Goal: Transaction & Acquisition: Obtain resource

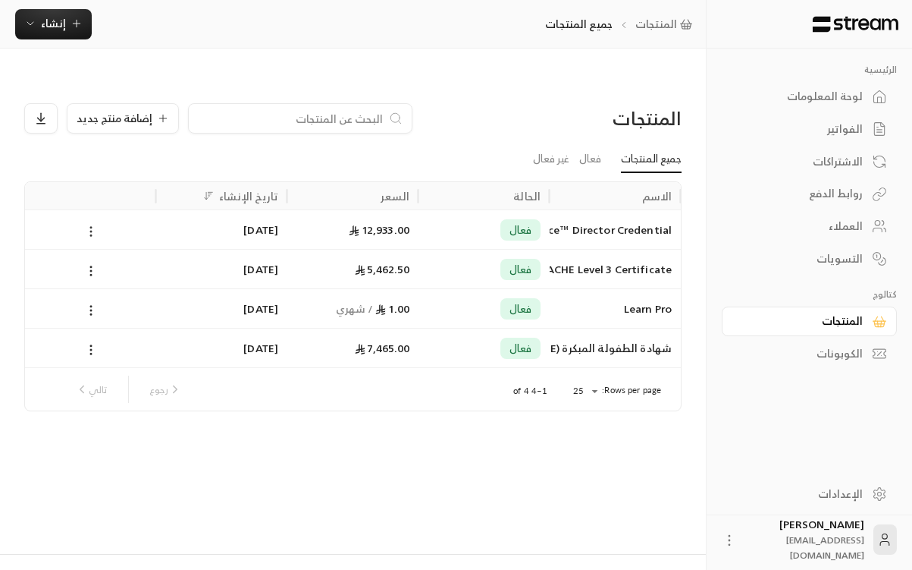
click at [93, 225] on icon at bounding box center [91, 232] width 14 height 14
click at [153, 238] on li "تعديل" at bounding box center [136, 241] width 95 height 27
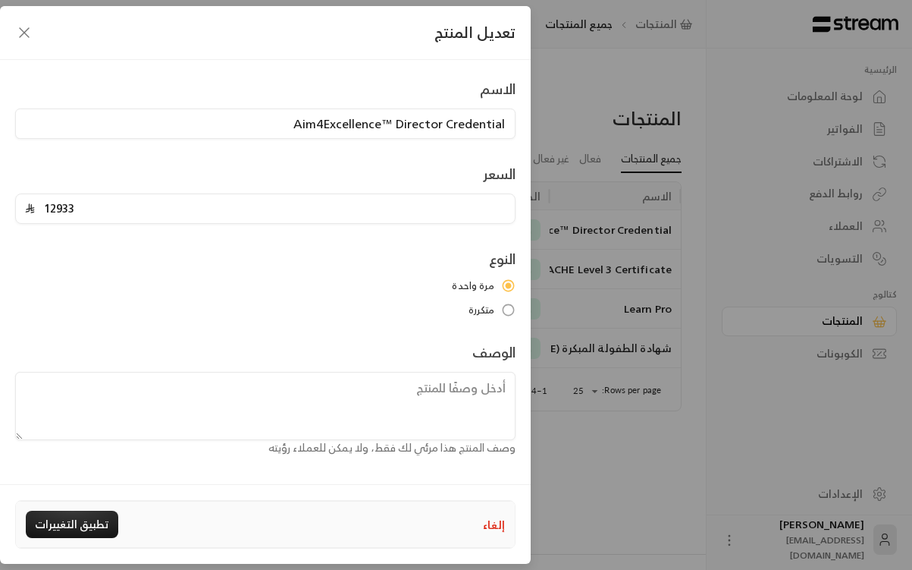
click at [194, 203] on input "12933" at bounding box center [270, 208] width 471 height 29
type input "21000"
click at [194, 257] on div "النوع مرة واحدة متكررة" at bounding box center [266, 282] width 516 height 69
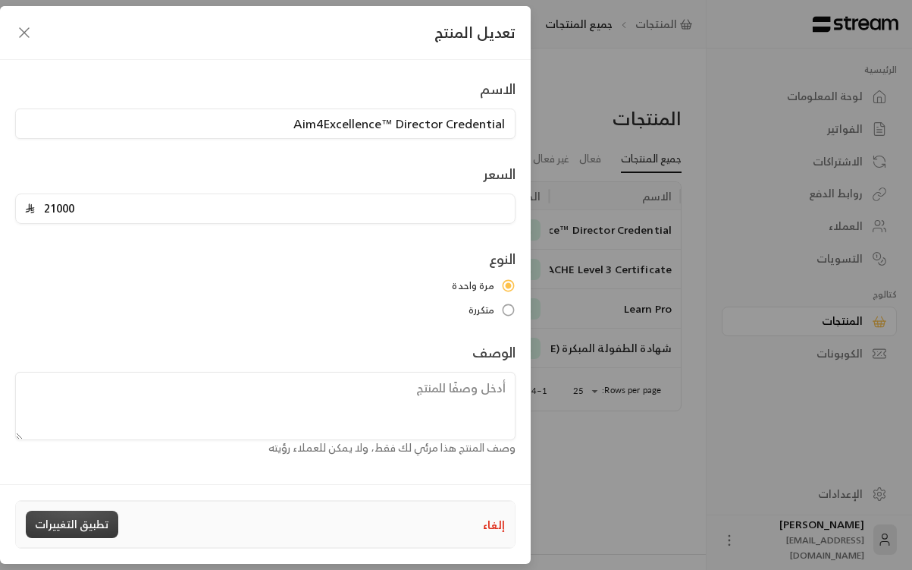
click at [72, 519] on button "تطبيق التغييرات" at bounding box center [72, 523] width 93 height 27
type input "0"
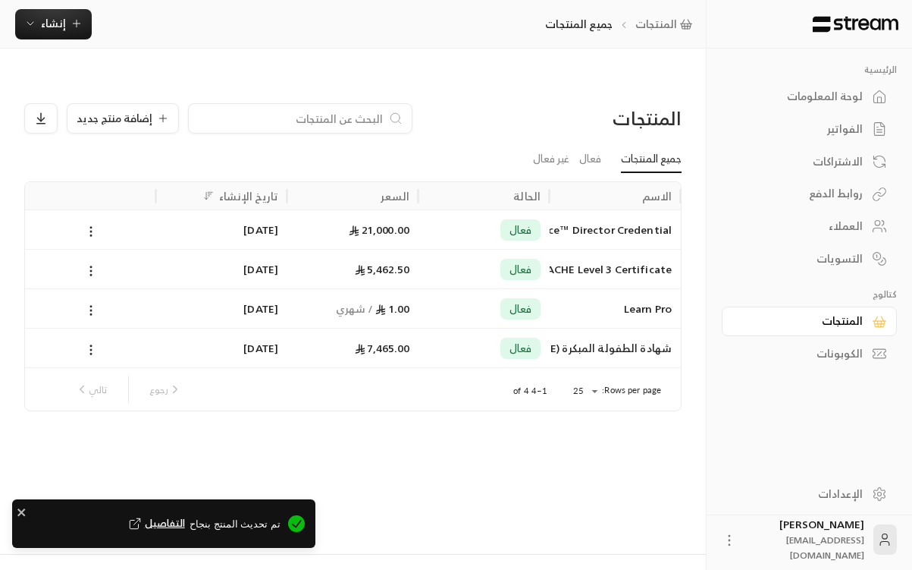
click at [524, 428] on div "المنتجات إضافة منتج جديد جميع المنتجات فعال غير فعال الاسم الحالة السعر تاريخ ا…" at bounding box center [353, 316] width 706 height 474
click at [825, 186] on div "روابط الدفع" at bounding box center [802, 193] width 122 height 15
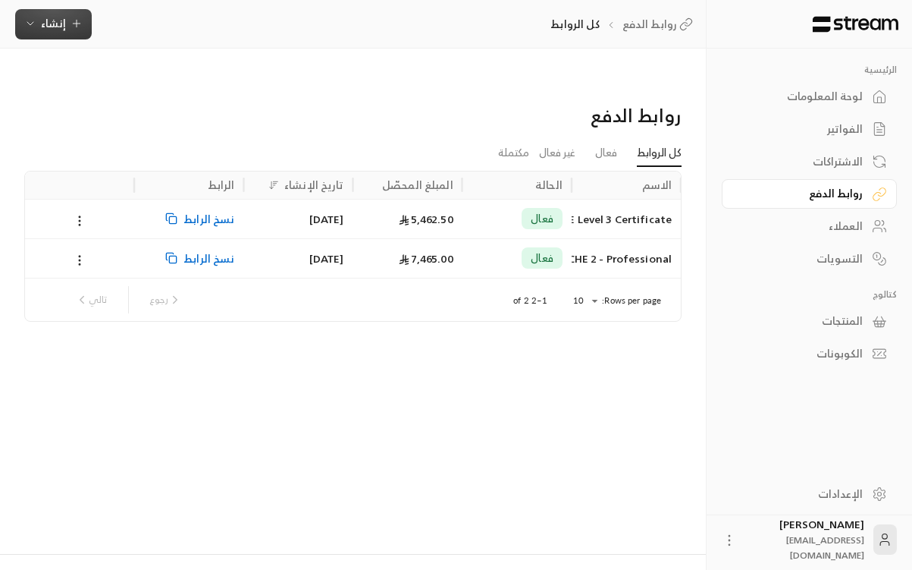
click at [68, 24] on span "إنشاء" at bounding box center [53, 23] width 58 height 19
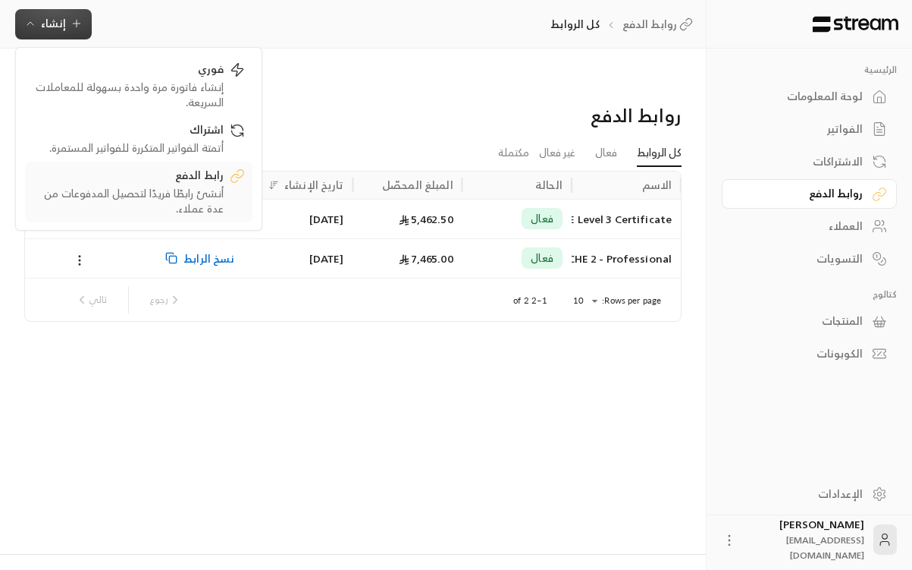
click at [114, 198] on div "أنشئ رابطًا فريدًا لتحصيل المدفوعات من عدة عملاء." at bounding box center [128, 201] width 191 height 30
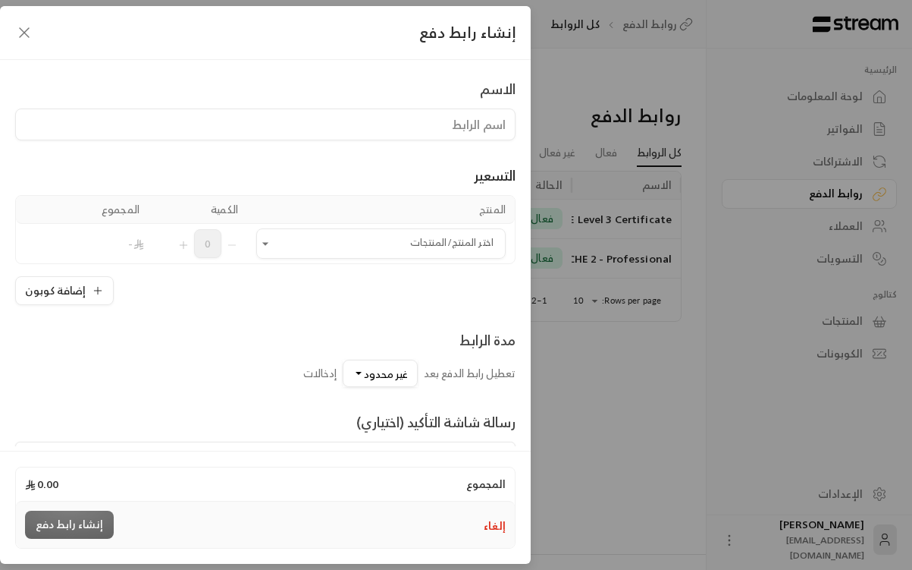
click at [463, 124] on input at bounding box center [265, 124] width 501 height 32
type input "Aim4Excellence™ Director Credential"
click at [372, 241] on input "اختر المنتج/المنتجات" at bounding box center [381, 244] width 250 height 27
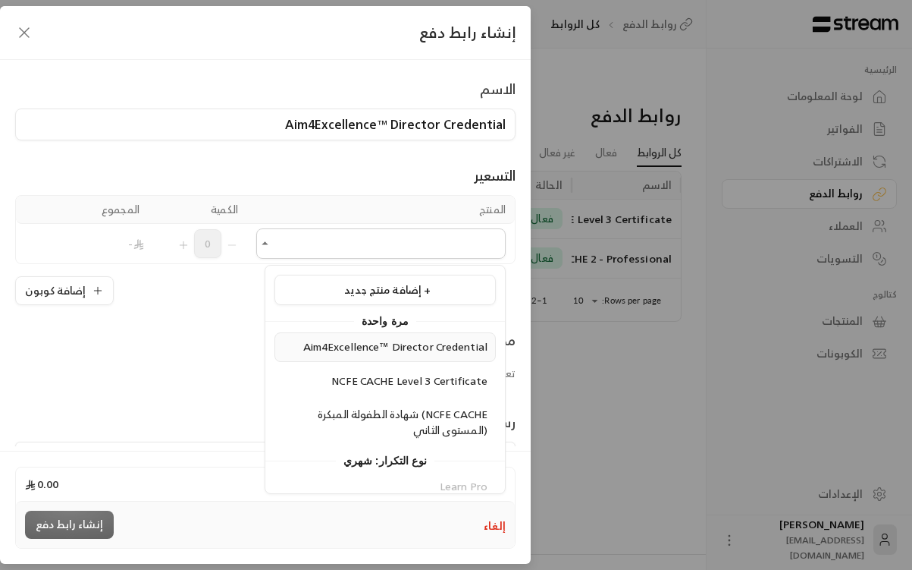
click at [322, 347] on span "Aim4Excellence™ Director Credential" at bounding box center [395, 346] width 184 height 19
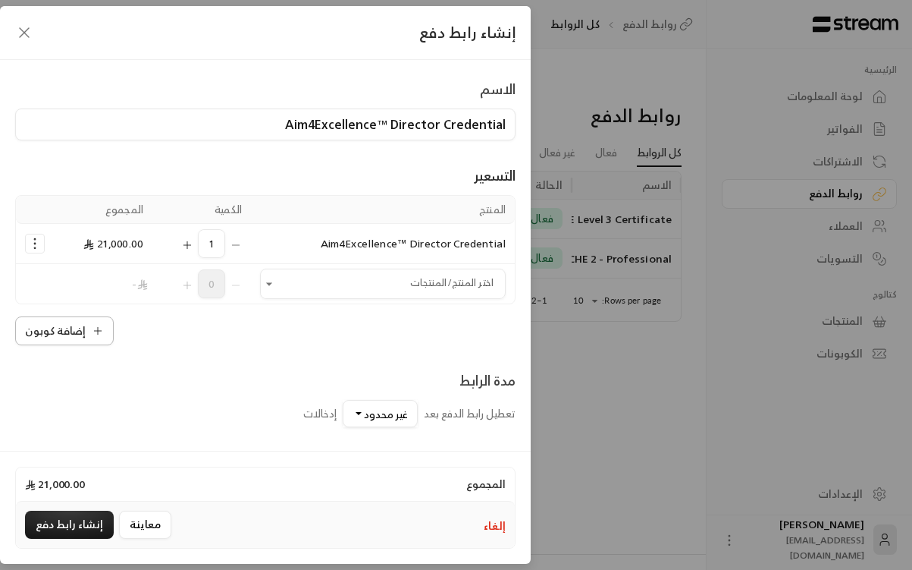
click at [96, 329] on button "إضافة كوبون" at bounding box center [64, 330] width 99 height 29
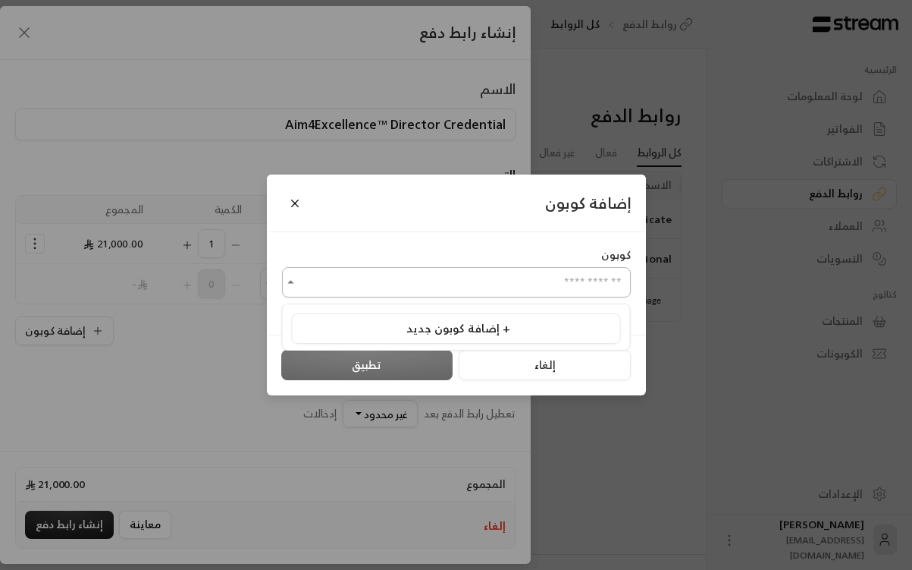
click at [544, 278] on input "اختر المنتج/المنتجات" at bounding box center [456, 282] width 349 height 27
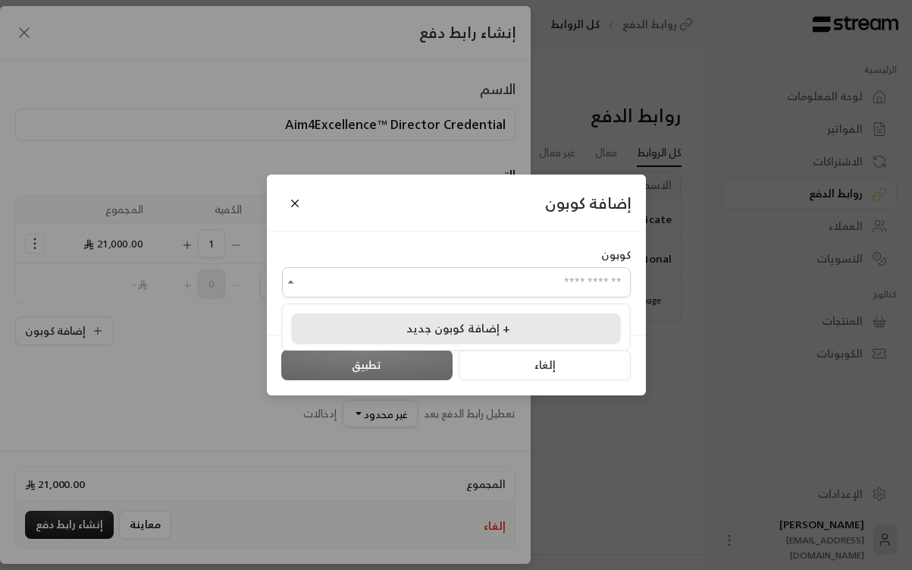
click at [486, 328] on span "إضافة كوبون جديد +" at bounding box center [459, 328] width 104 height 20
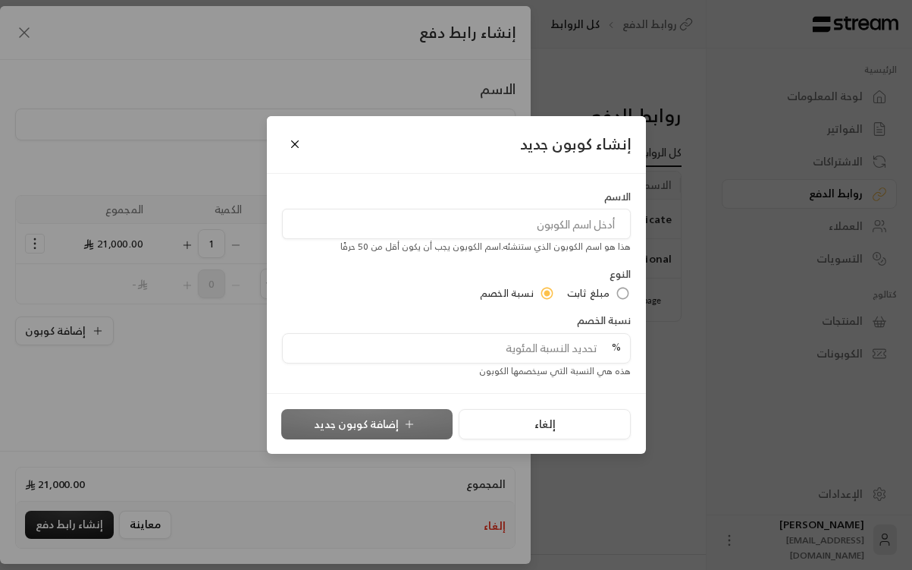
click at [547, 222] on input at bounding box center [456, 224] width 349 height 30
type input "[DATE]"
click at [501, 343] on input "tel" at bounding box center [452, 348] width 320 height 29
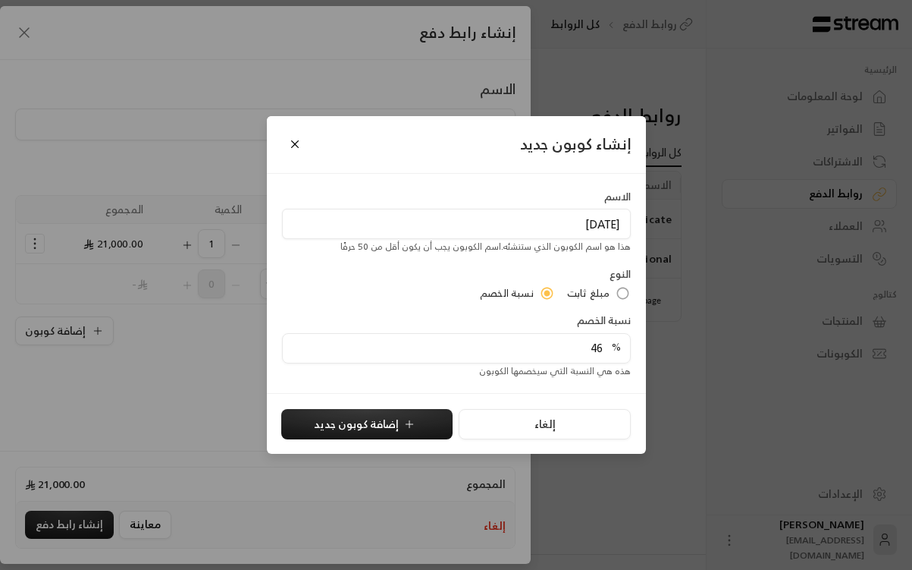
type input "46"
click at [620, 226] on input "[DATE]" at bounding box center [456, 224] width 349 height 30
click at [583, 224] on input "National DayTOT" at bounding box center [456, 224] width 349 height 30
type input "NationalDayTOT"
click at [500, 355] on input "46" at bounding box center [452, 348] width 320 height 29
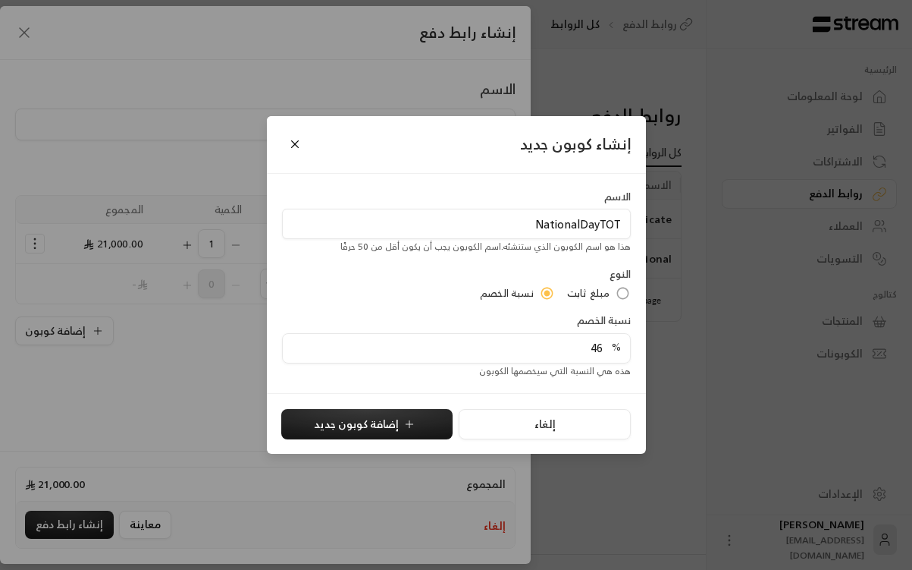
click at [500, 355] on input "46" at bounding box center [452, 348] width 320 height 29
paste input ".4"
click at [586, 334] on input "46.4" at bounding box center [452, 348] width 320 height 29
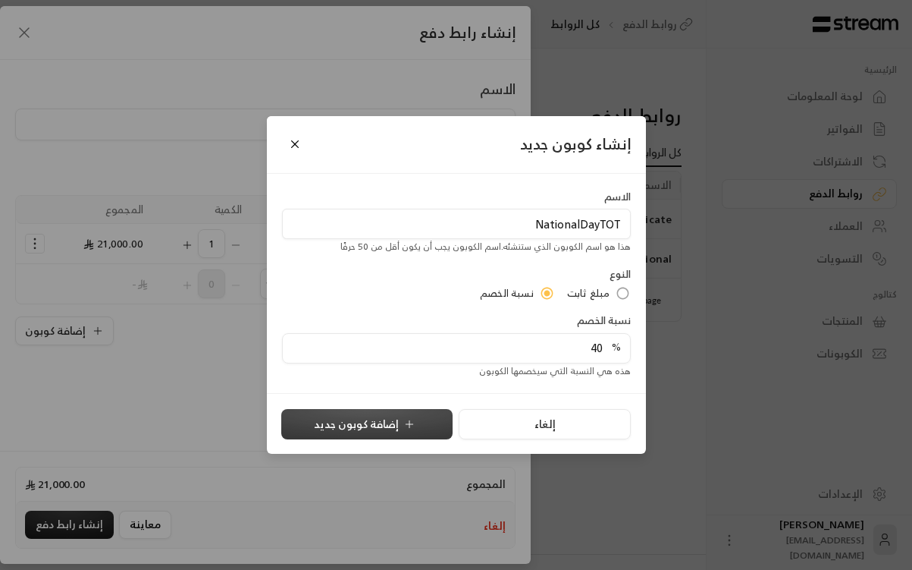
type input "40"
click at [397, 423] on button "إضافة كوبون جديد" at bounding box center [366, 424] width 171 height 30
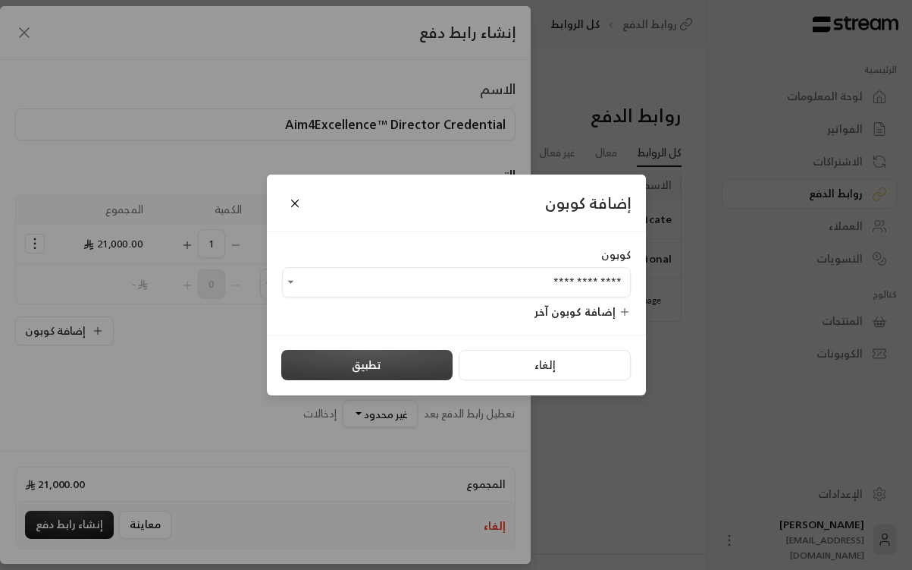
click at [384, 366] on button "تطبيق" at bounding box center [366, 365] width 171 height 30
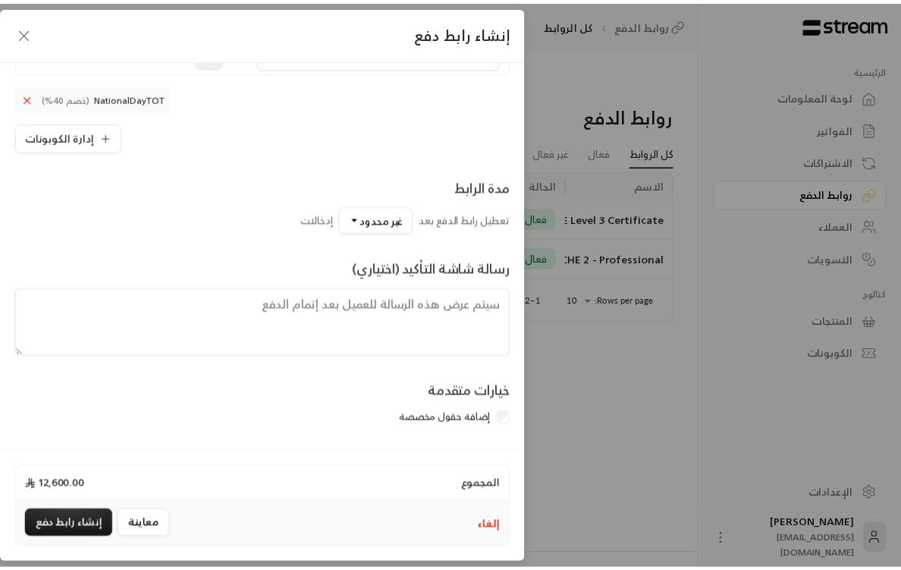
scroll to position [234, 0]
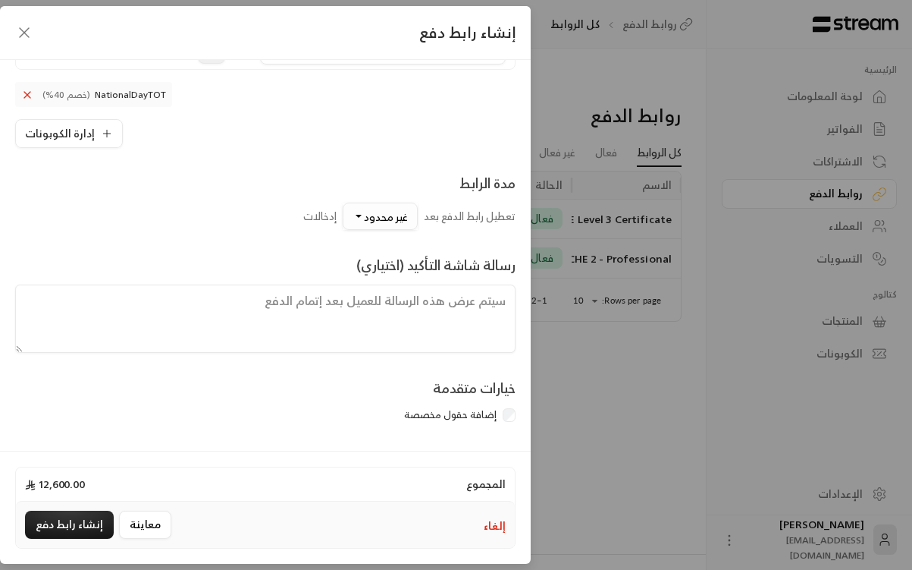
click at [385, 217] on span "غير محدود" at bounding box center [386, 216] width 44 height 19
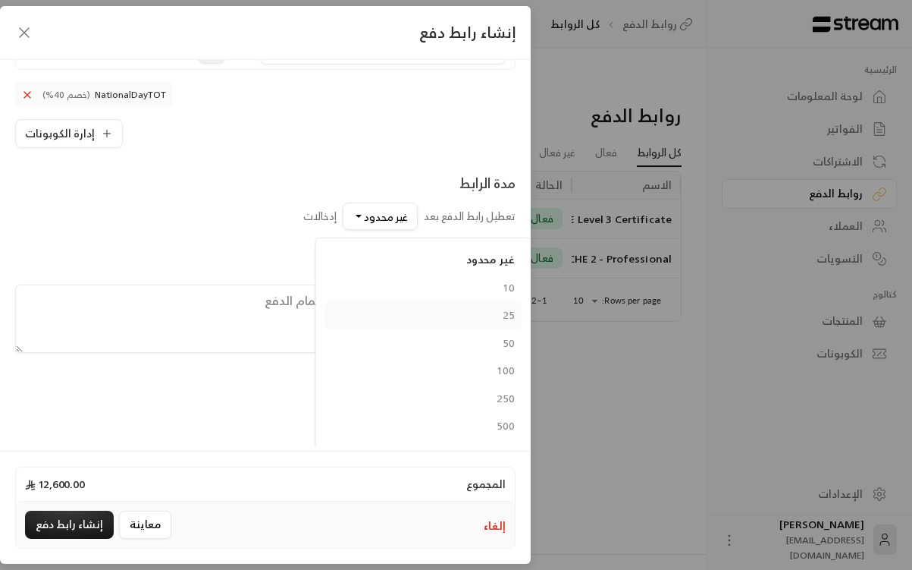
click at [413, 313] on div "25" at bounding box center [424, 315] width 182 height 16
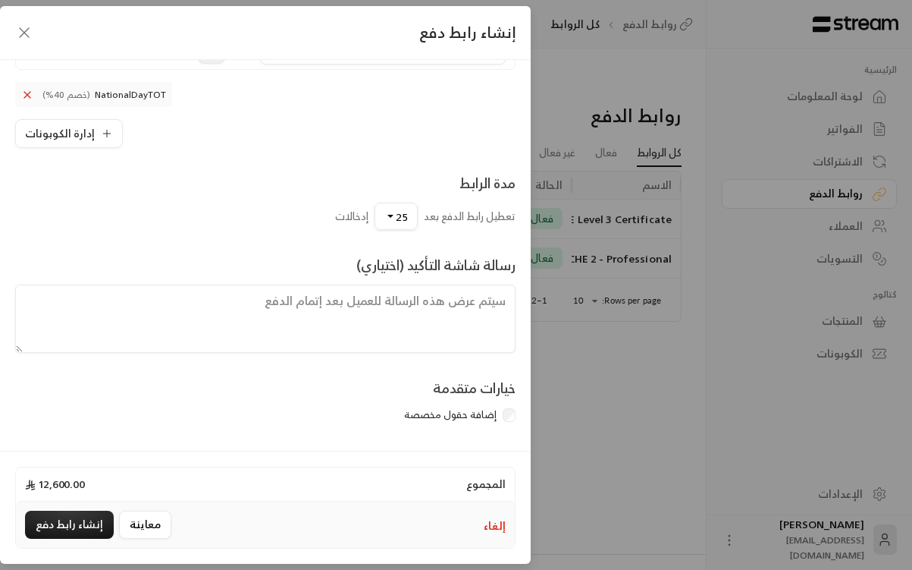
click at [325, 426] on div "خيارات متقدمة إضافة حقول مخصصة" at bounding box center [266, 403] width 516 height 52
click at [56, 527] on button "إنشاء رابط دفع" at bounding box center [69, 524] width 89 height 28
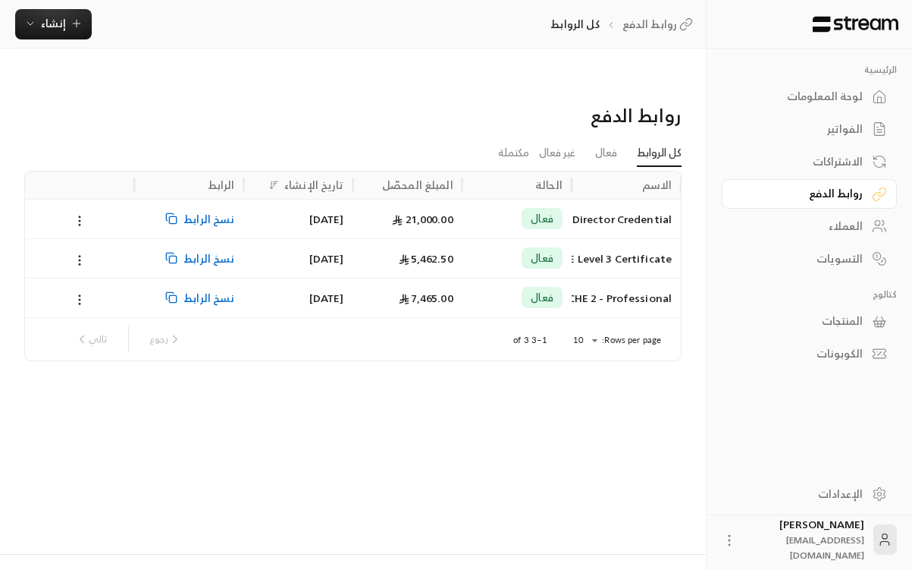
click at [199, 199] on span "نسخ الرابط" at bounding box center [209, 218] width 51 height 39
click at [77, 214] on icon at bounding box center [80, 221] width 14 height 14
click at [98, 228] on link "عرض" at bounding box center [99, 229] width 45 height 27
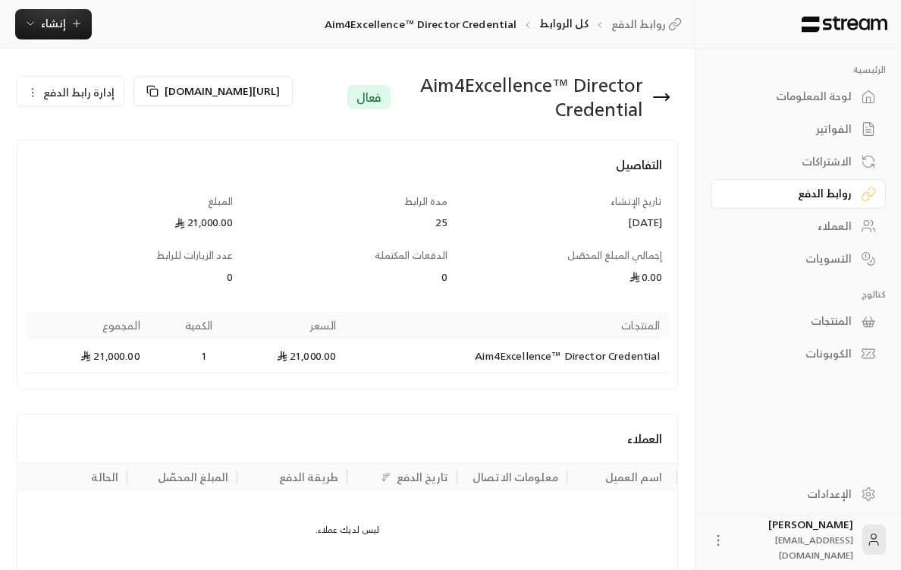
scroll to position [49, 0]
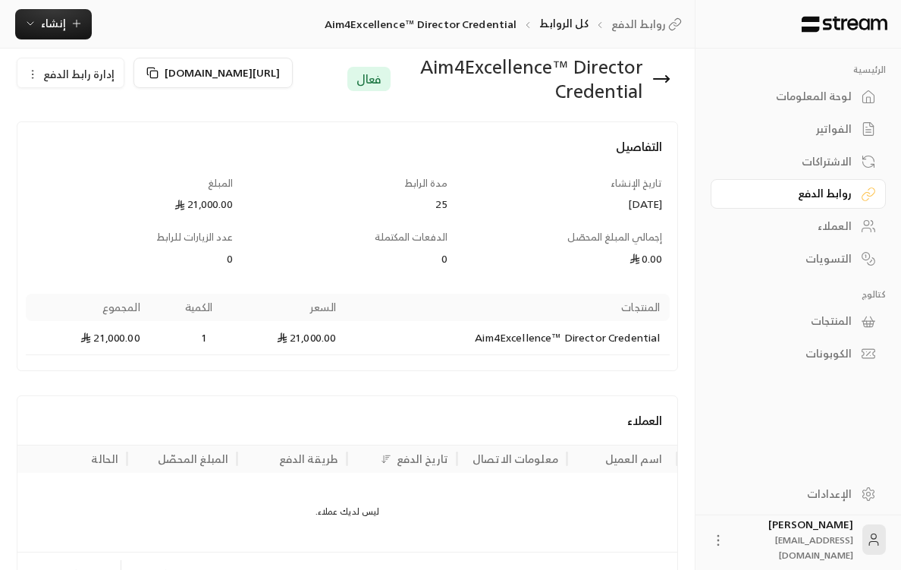
click at [284, 332] on icon "Products" at bounding box center [282, 337] width 11 height 11
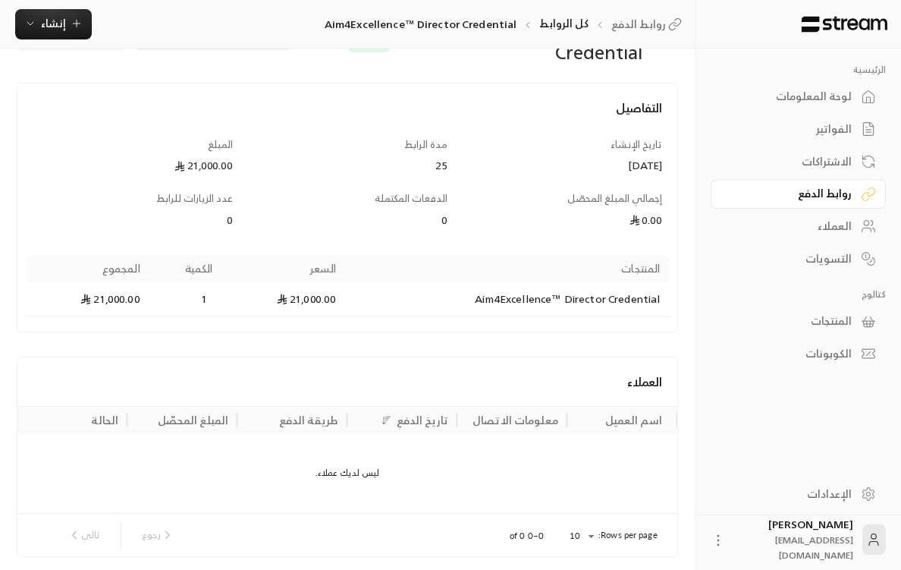
scroll to position [114, 0]
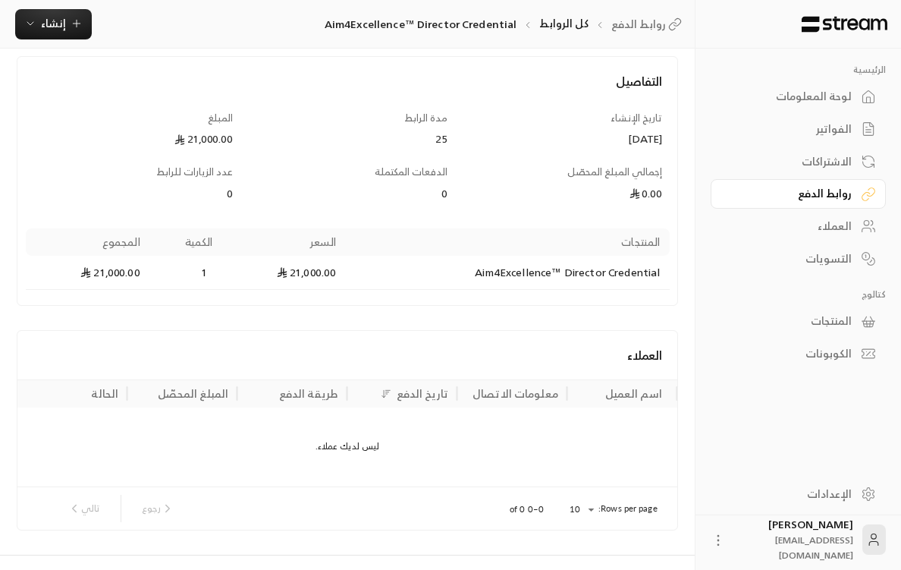
click at [349, 413] on div "ليس لديك عملاء." at bounding box center [347, 446] width 660 height 79
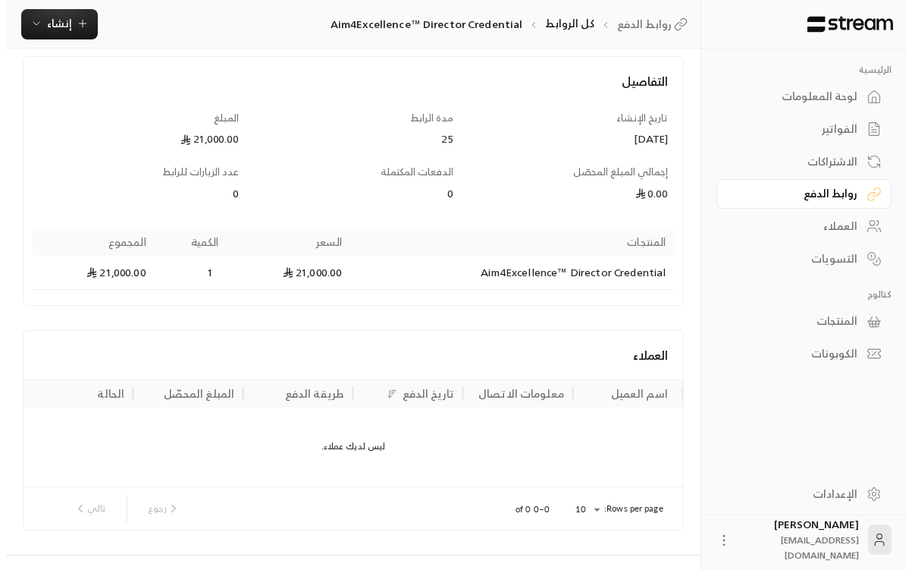
scroll to position [0, 0]
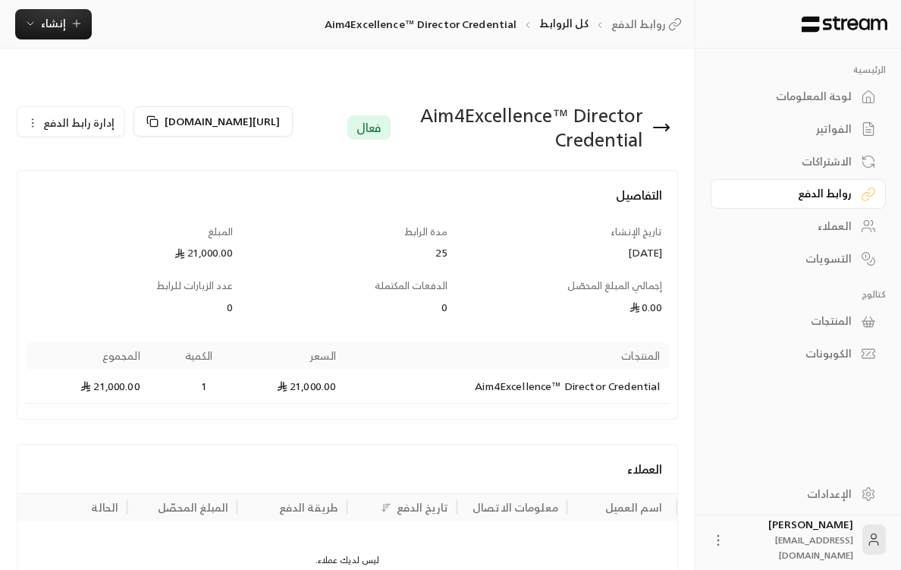
click at [58, 113] on span "إدارة رابط الدفع" at bounding box center [78, 122] width 71 height 19
click at [61, 153] on link "تعطيل" at bounding box center [74, 166] width 94 height 27
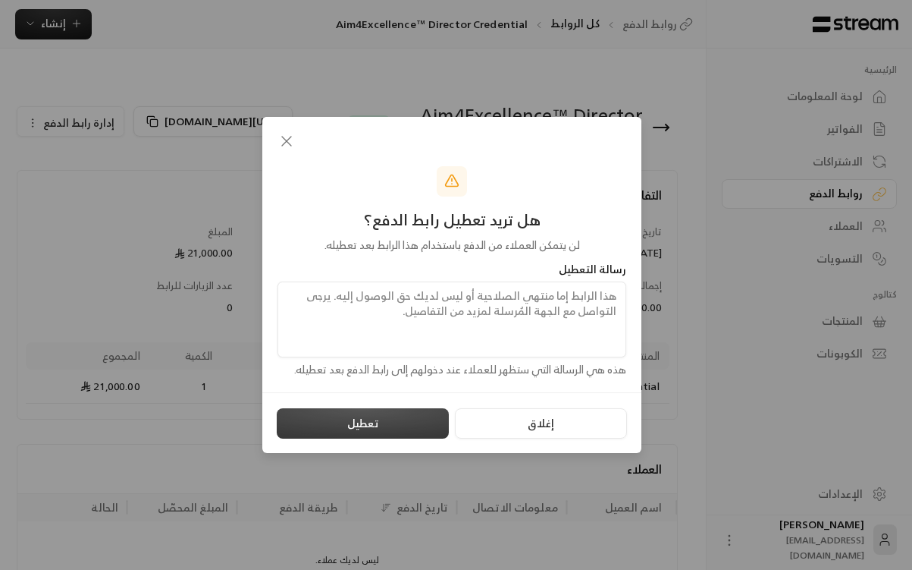
click at [408, 419] on button "تعطيل" at bounding box center [363, 423] width 172 height 30
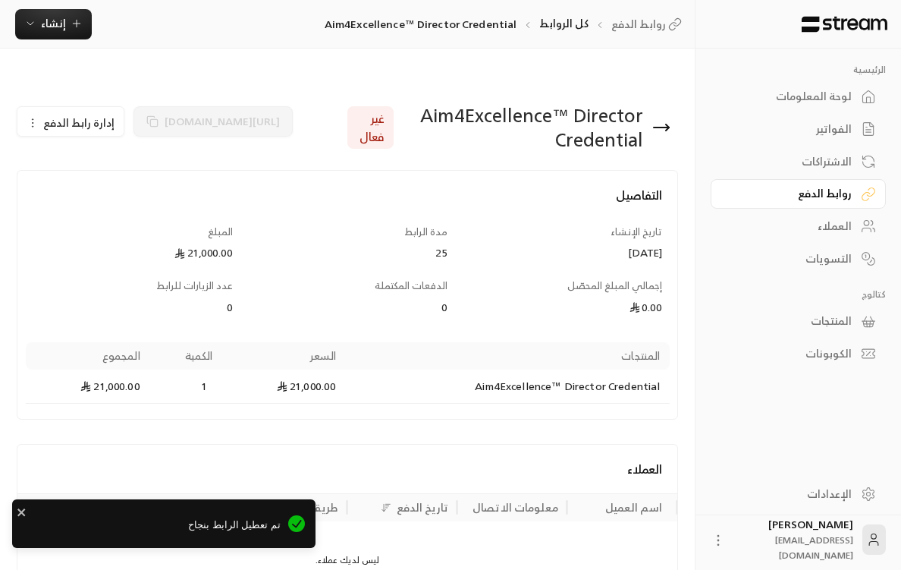
click at [317, 170] on div "التفاصيل تاريخ الإنشاء [DATE] مدة الرابط 25 المبلغ 21,000.00 إجمالي المبلغ المح…" at bounding box center [347, 295] width 661 height 250
click at [803, 200] on div "روابط الدفع" at bounding box center [791, 193] width 122 height 15
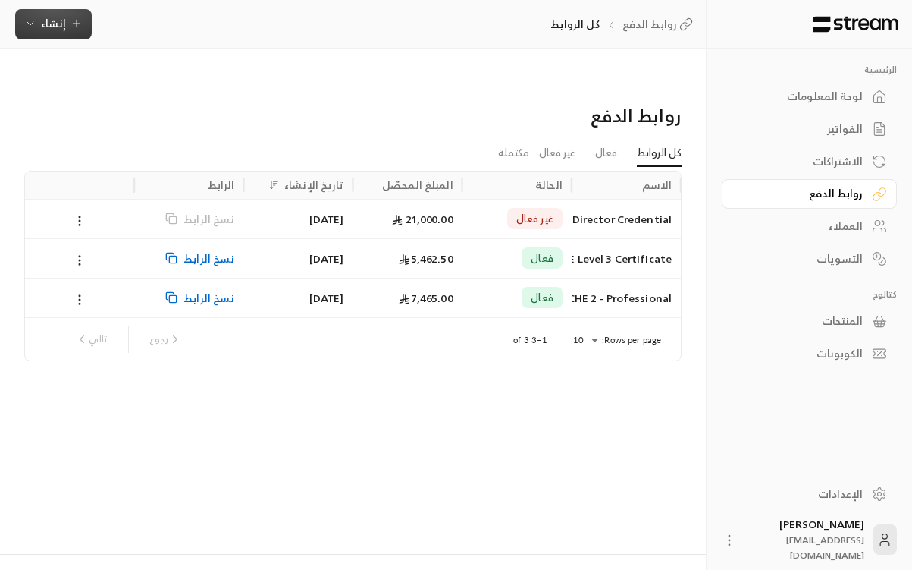
click at [77, 12] on button "إنشاء" at bounding box center [53, 24] width 77 height 30
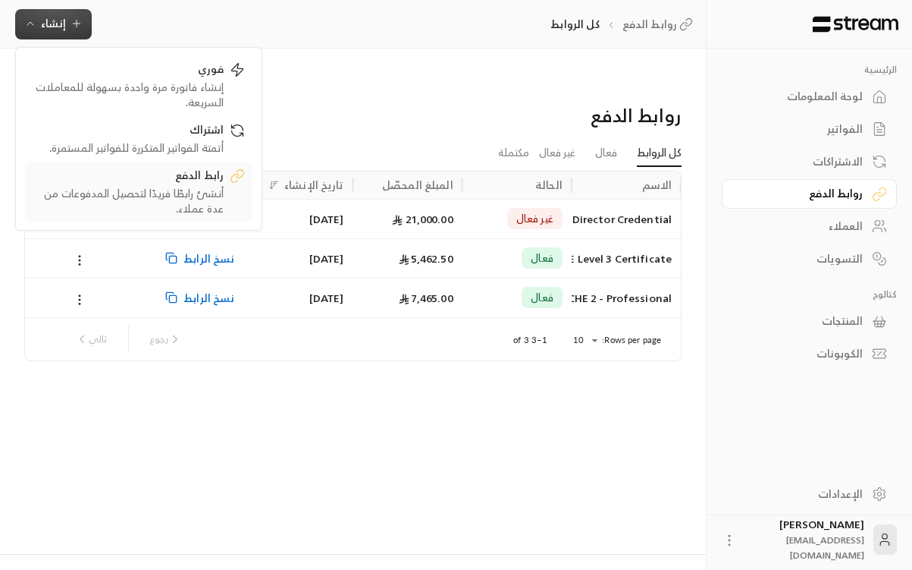
click at [146, 184] on div "رابط الدفع" at bounding box center [128, 177] width 191 height 18
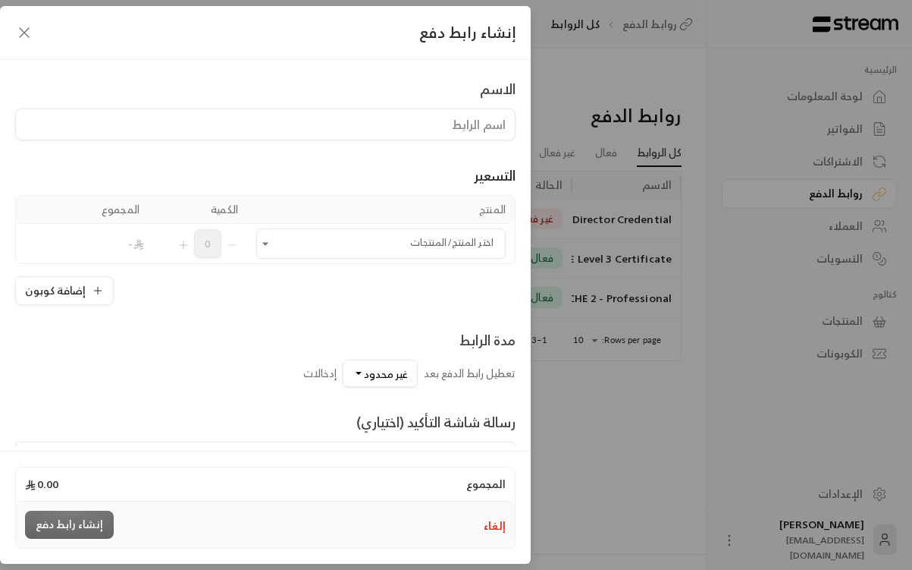
click at [418, 122] on input at bounding box center [265, 124] width 501 height 32
type input "Aim4Excellence™ Director Credential"
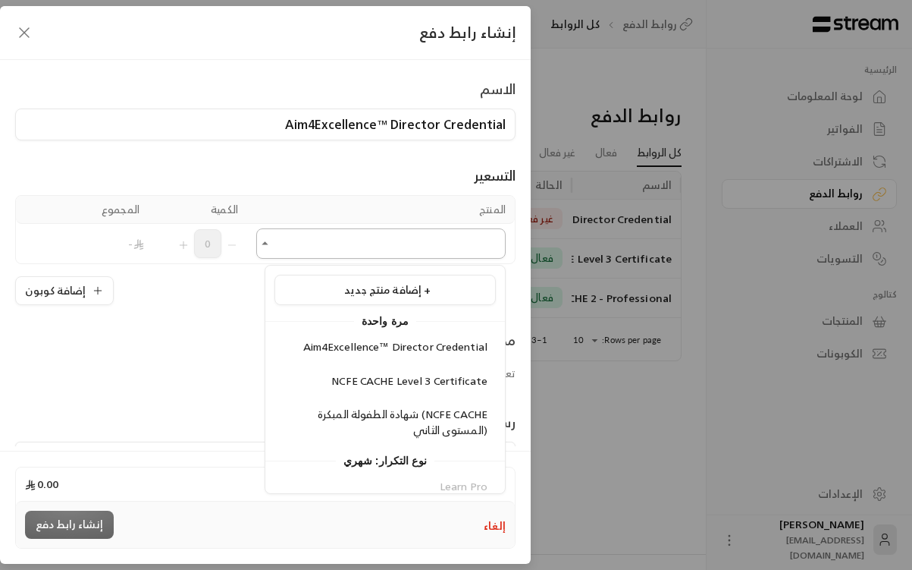
click at [370, 235] on input "اختر المنتج/المنتجات" at bounding box center [381, 244] width 250 height 27
click at [318, 344] on span "Aim4Excellence™ Director Credential" at bounding box center [395, 346] width 184 height 19
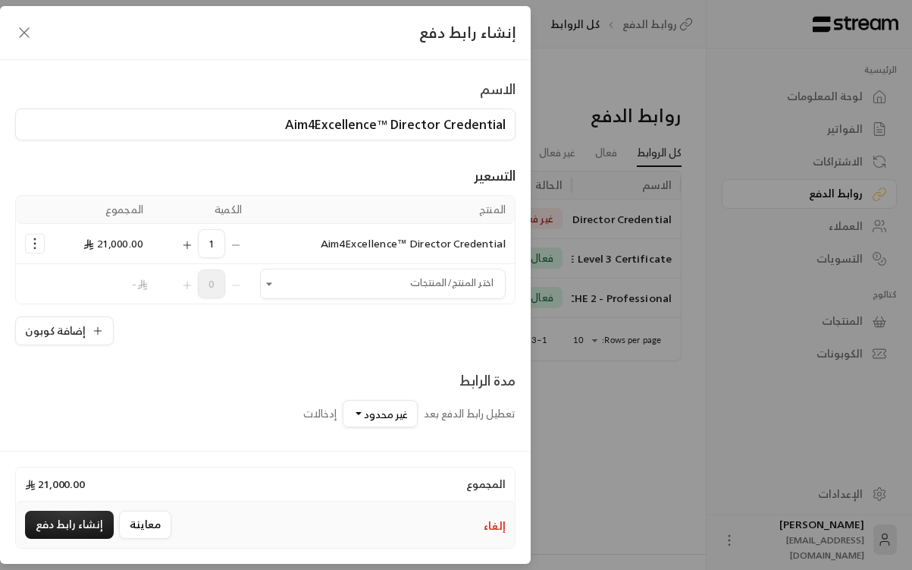
click at [308, 347] on div "مدة الرابط تعطيل رابط الدفع بعد غير محدود إدخالات" at bounding box center [265, 386] width 501 height 82
click at [36, 240] on circle "Selected Products" at bounding box center [35, 240] width 2 height 2
click at [64, 279] on link "إضافة كوبون" at bounding box center [83, 282] width 94 height 27
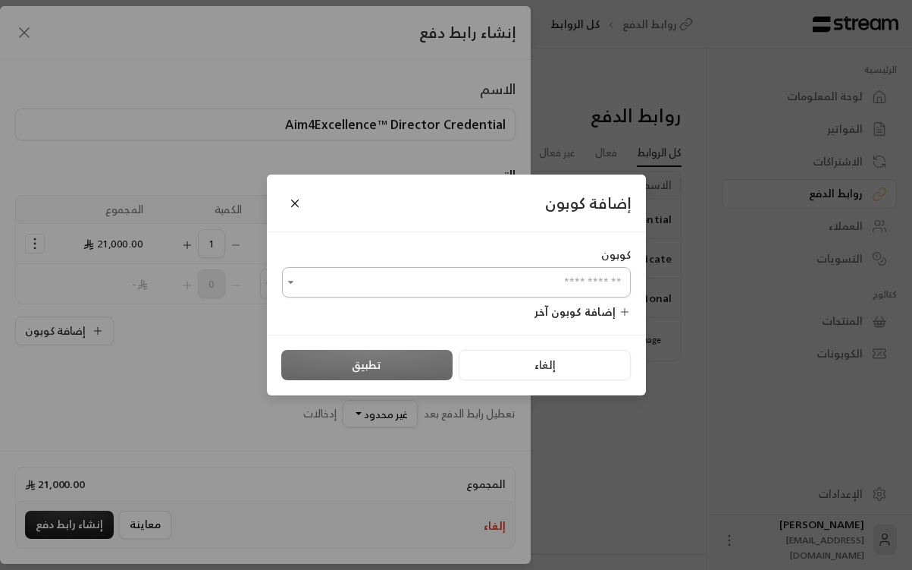
click at [482, 285] on input "اختر المنتج/المنتجات" at bounding box center [456, 282] width 349 height 27
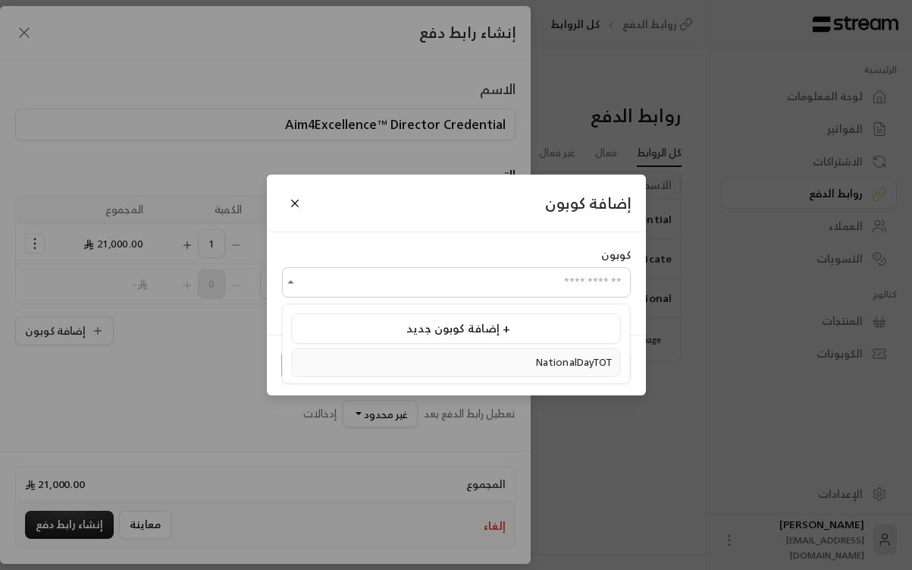
click at [510, 360] on div "NationalDayTOT" at bounding box center [456, 362] width 313 height 15
type input "**********"
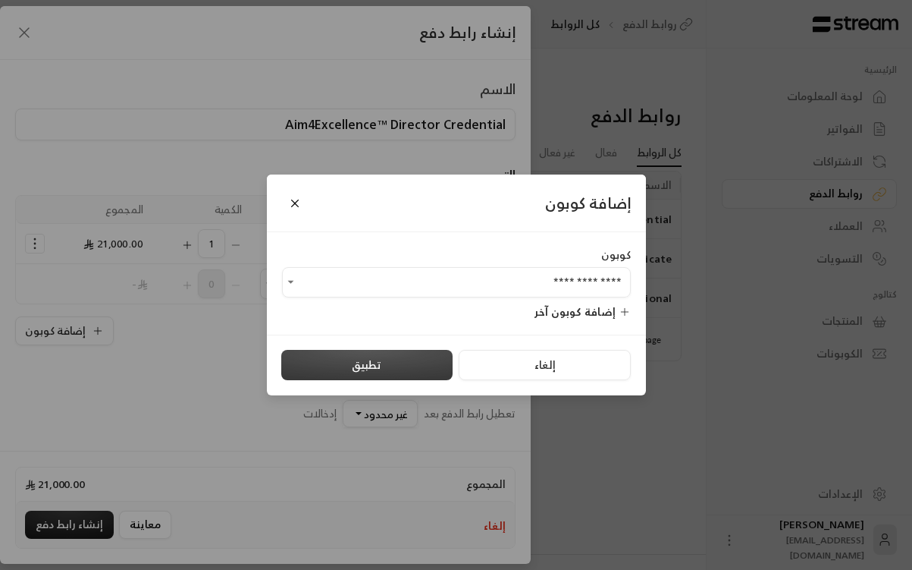
click at [364, 365] on button "تطبيق" at bounding box center [366, 365] width 171 height 30
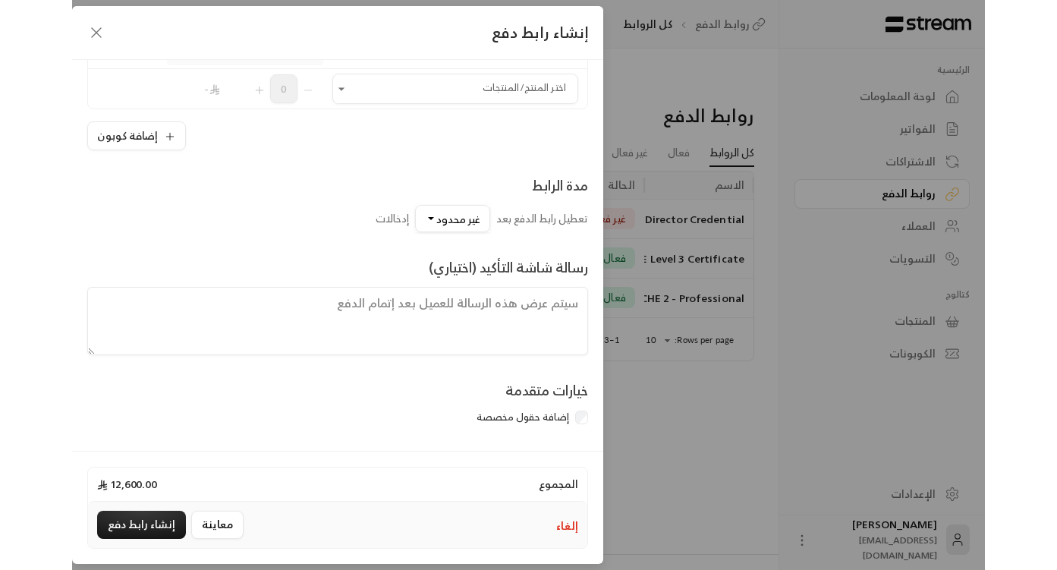
scroll to position [230, 0]
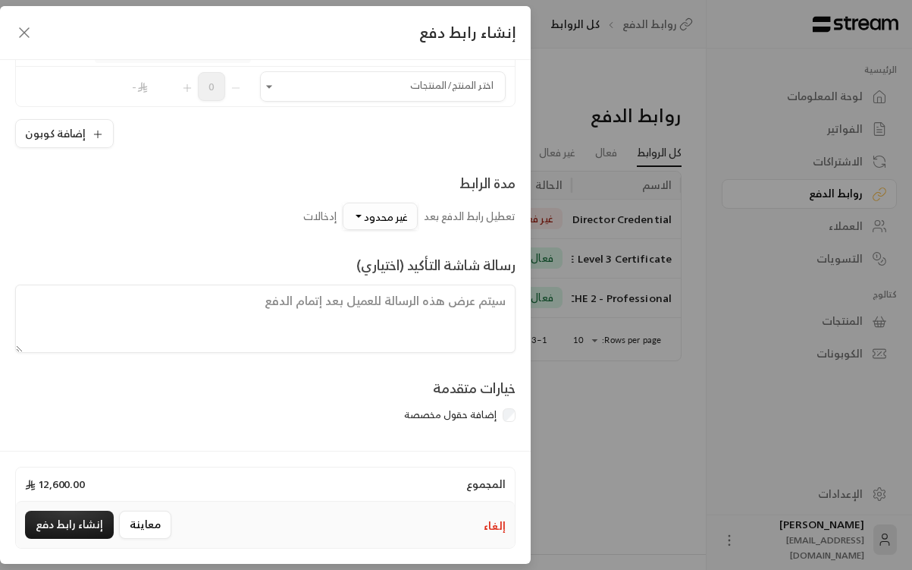
click at [367, 218] on span "غير محدود" at bounding box center [386, 216] width 44 height 19
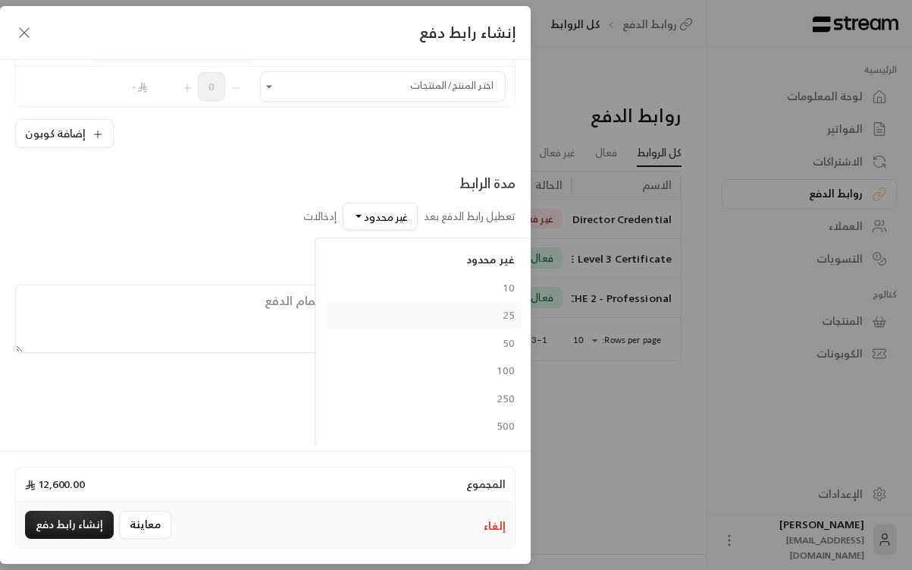
click at [404, 319] on div "25" at bounding box center [424, 315] width 182 height 16
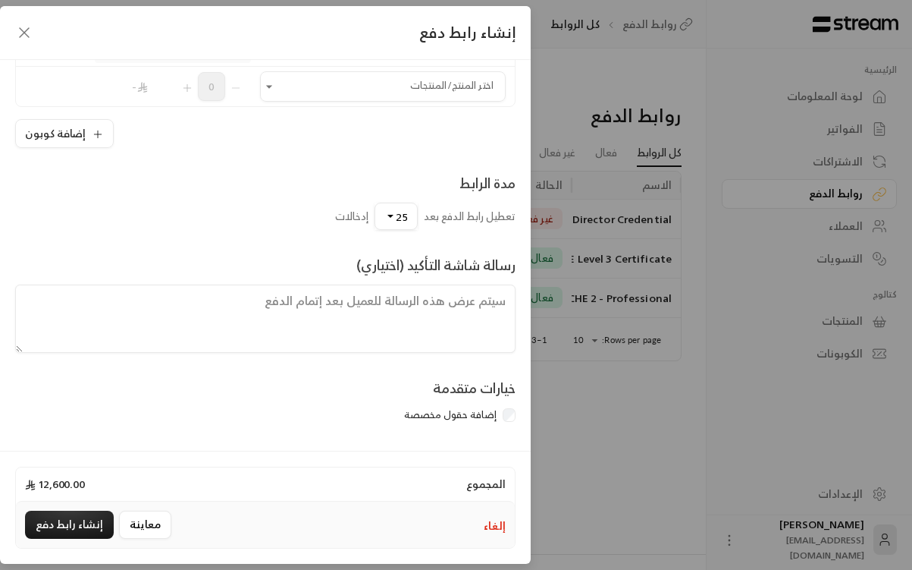
click at [325, 404] on div "خيارات متقدمة إضافة حقول مخصصة" at bounding box center [266, 403] width 516 height 52
click at [77, 527] on button "إنشاء رابط دفع" at bounding box center [69, 524] width 89 height 28
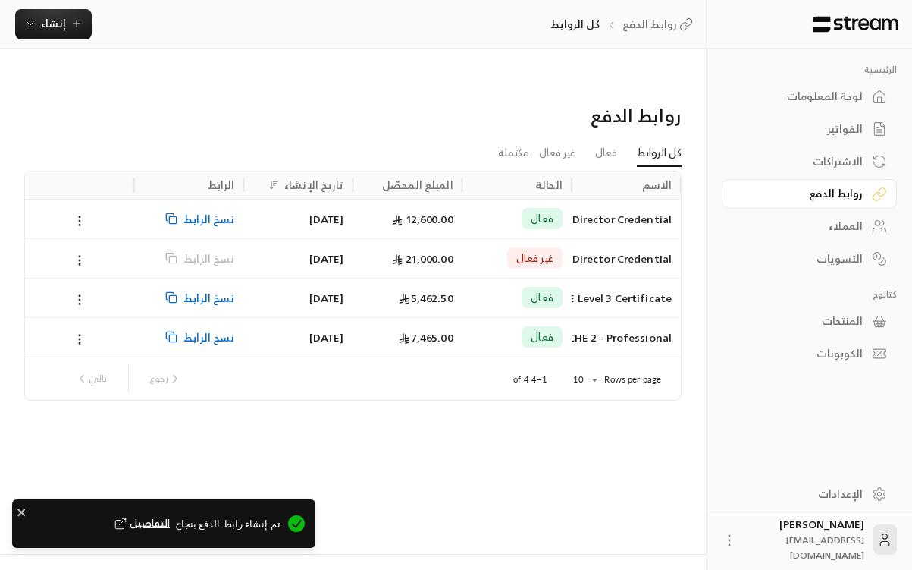
click at [189, 199] on span "نسخ الرابط" at bounding box center [209, 218] width 51 height 39
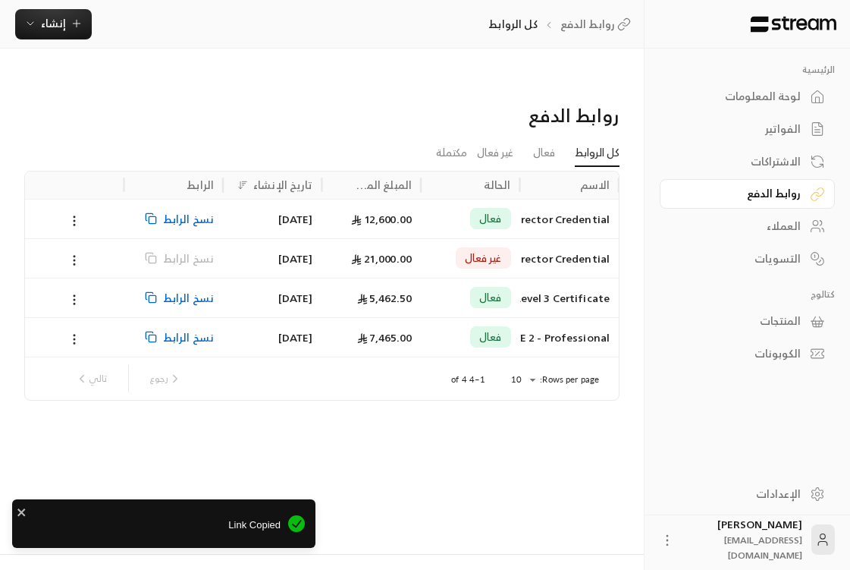
click at [180, 199] on span "نسخ الرابط" at bounding box center [188, 218] width 51 height 39
click at [153, 212] on icon at bounding box center [151, 218] width 12 height 12
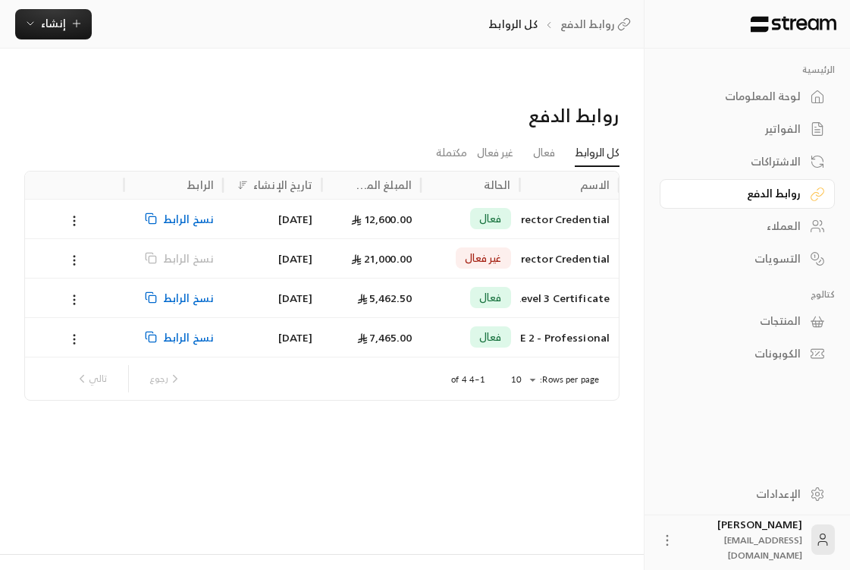
click at [152, 199] on div "نسخ الرابط" at bounding box center [173, 218] width 81 height 39
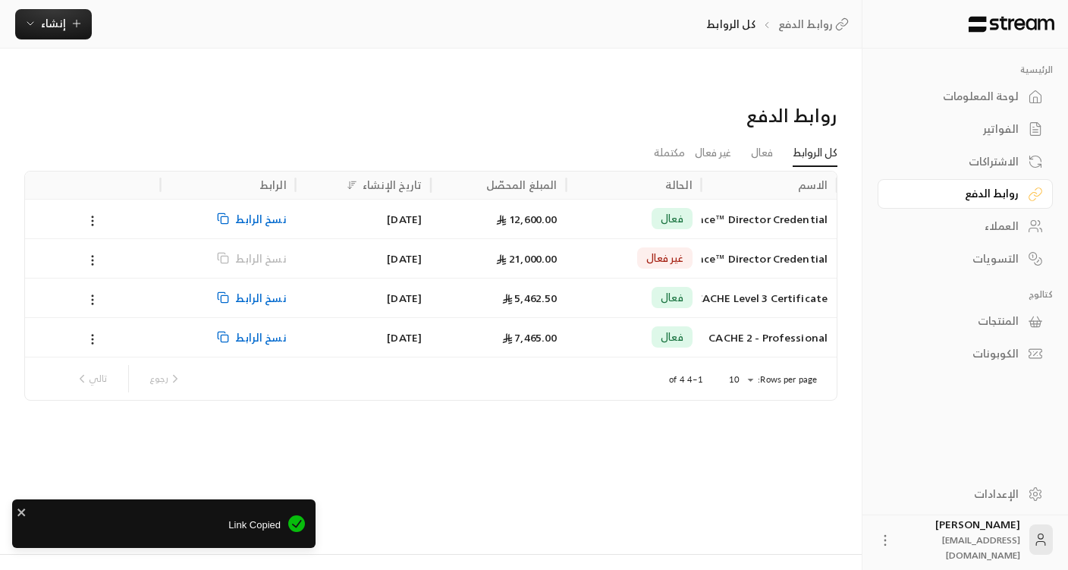
click at [912, 491] on icon at bounding box center [1034, 494] width 11 height 13
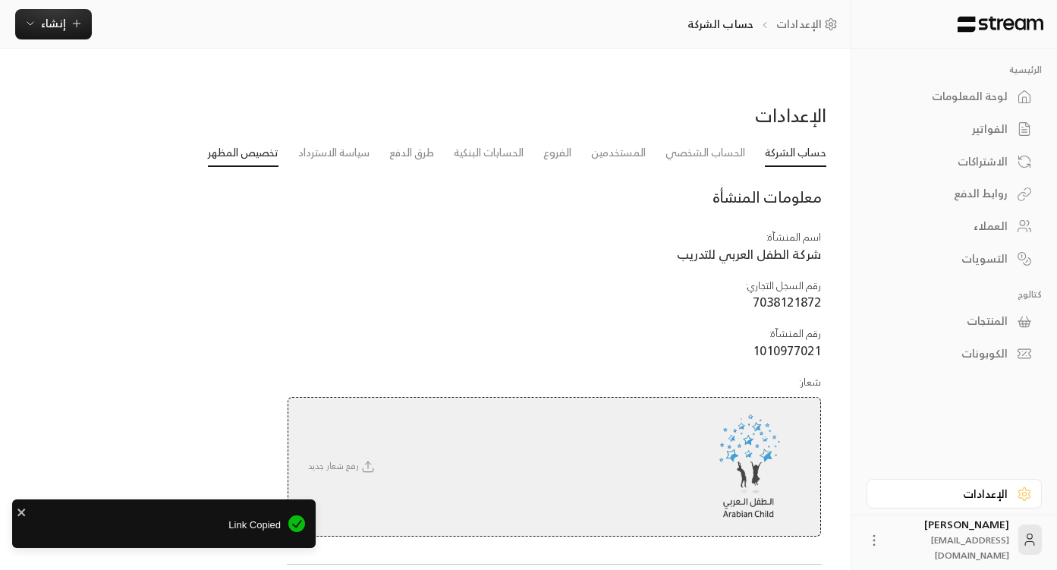
click at [260, 140] on link "تخصيص المظهر" at bounding box center [243, 153] width 71 height 27
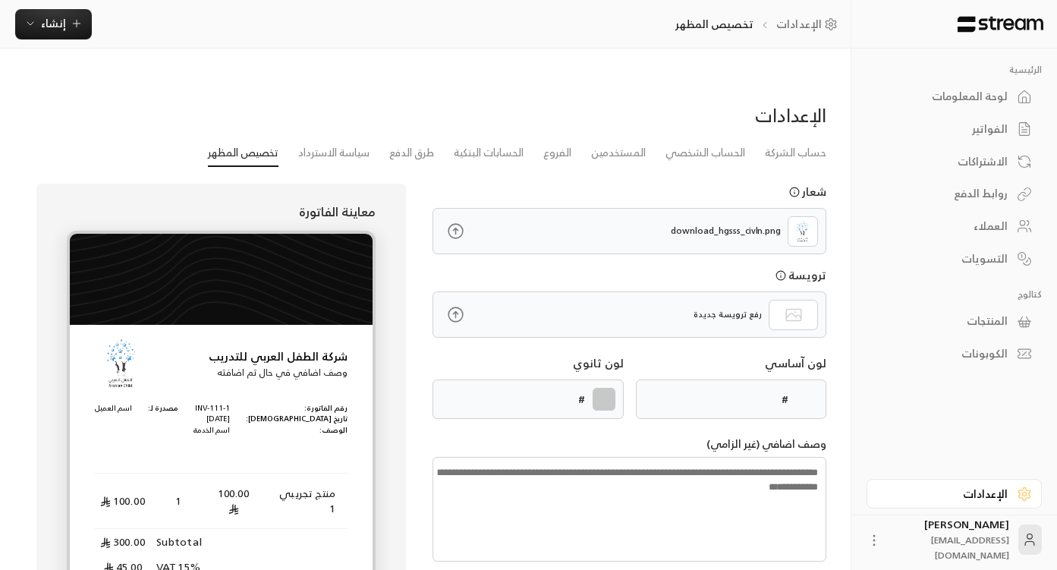
type input "******"
type textarea "**********"
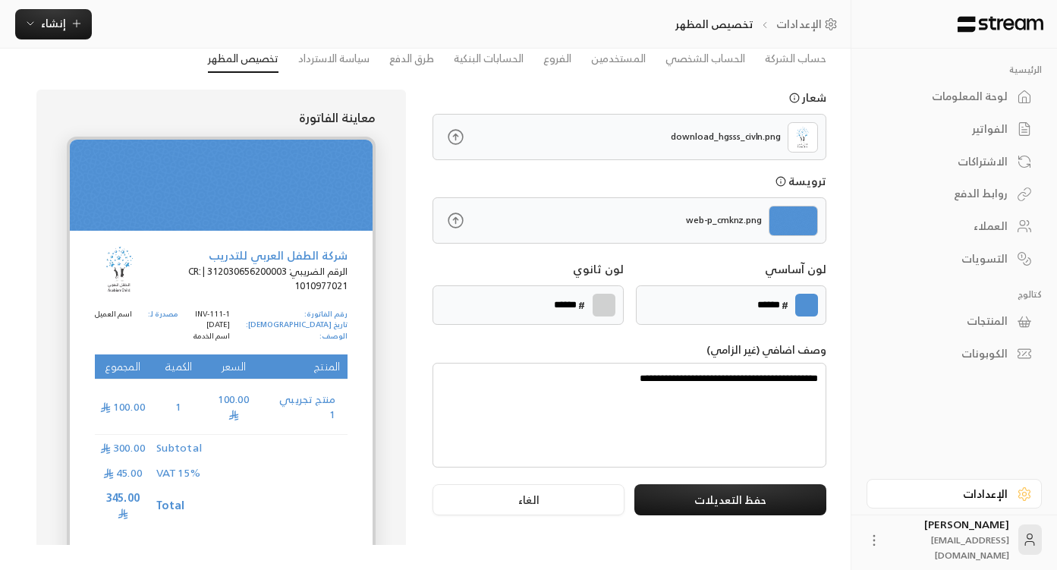
scroll to position [121, 0]
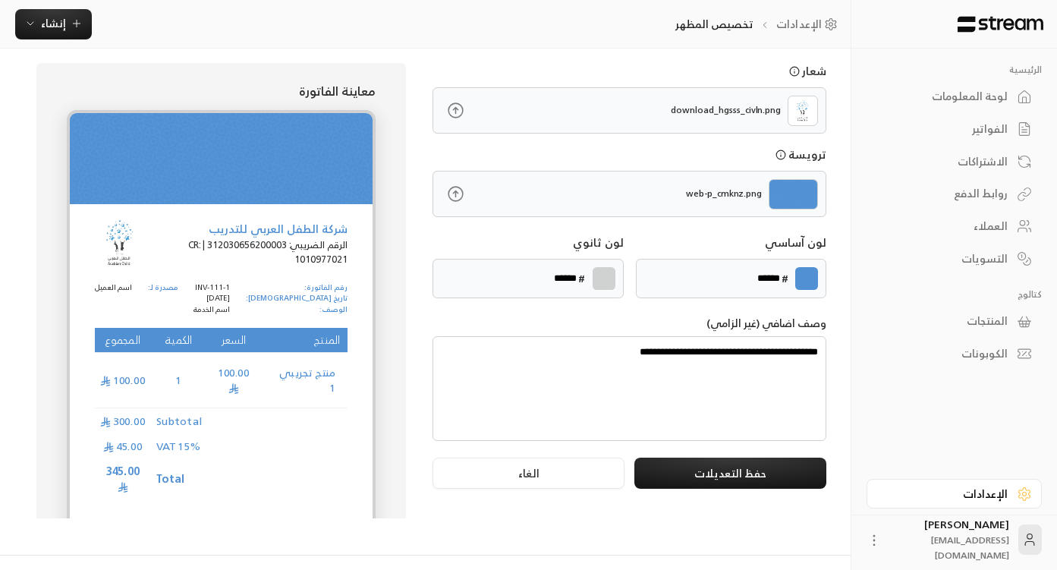
click at [912, 501] on link "الإعدادات" at bounding box center [953, 494] width 175 height 30
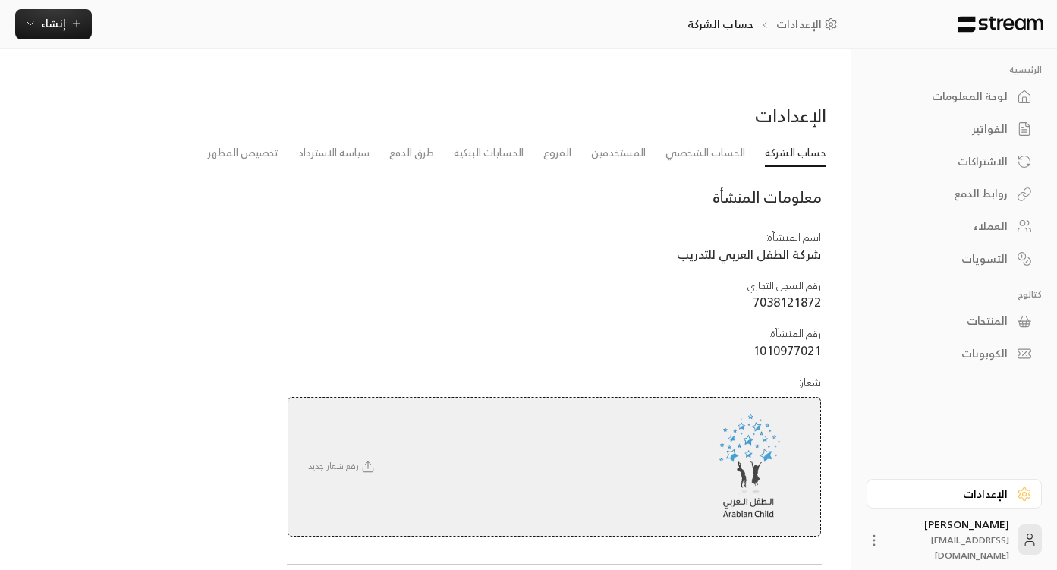
click at [912, 537] on icon at bounding box center [1029, 539] width 15 height 15
click at [912, 538] on circle at bounding box center [1029, 536] width 5 height 5
click at [696, 140] on link "الحساب الشخصي" at bounding box center [705, 153] width 80 height 27
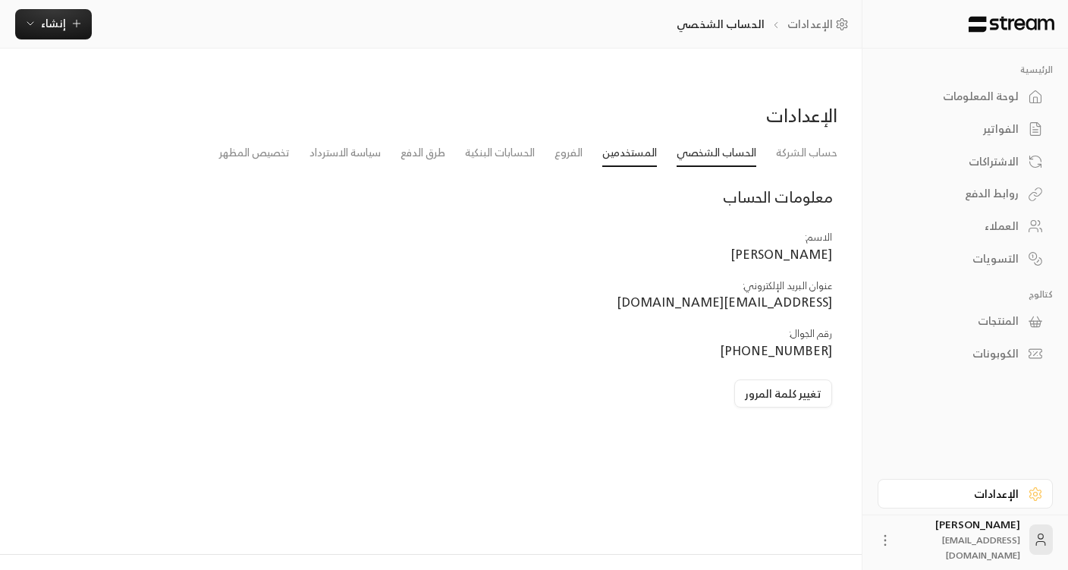
click at [617, 140] on link "المستخدمين" at bounding box center [629, 153] width 55 height 27
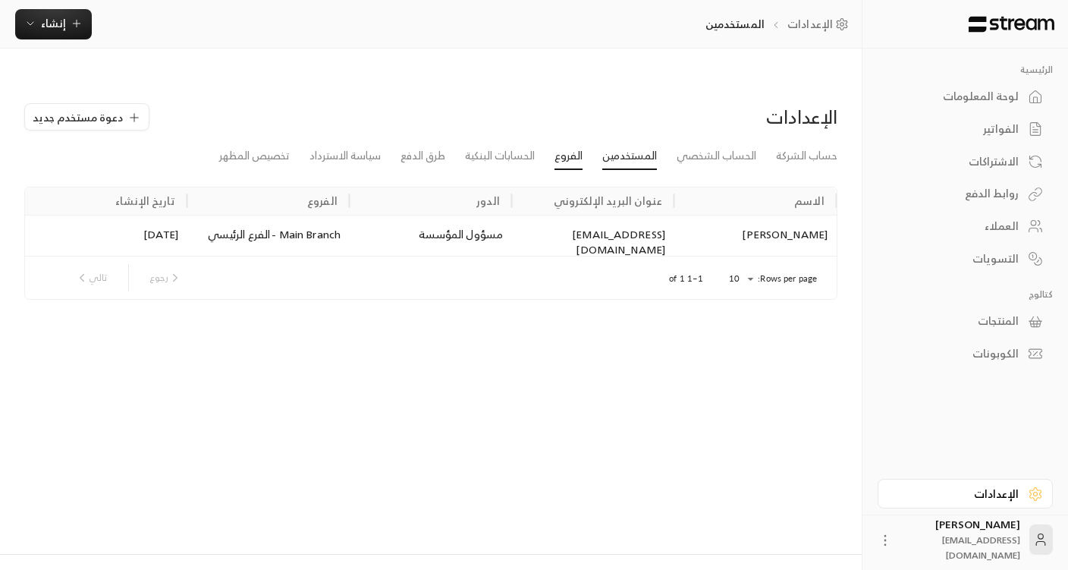
click at [560, 143] on link "الفروع" at bounding box center [568, 156] width 28 height 27
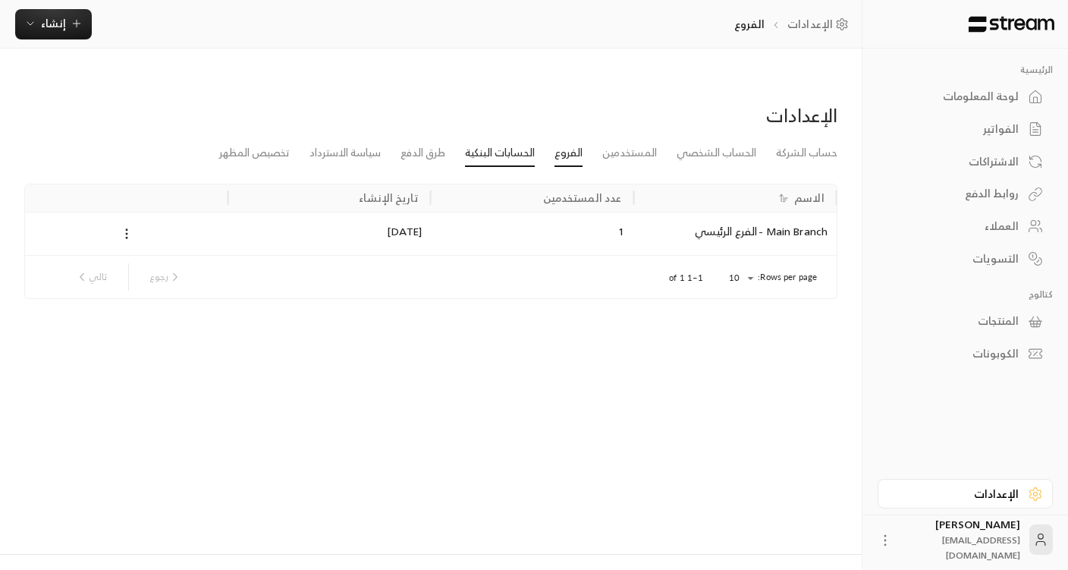
click at [494, 140] on link "الحسابات البنكية" at bounding box center [500, 153] width 70 height 27
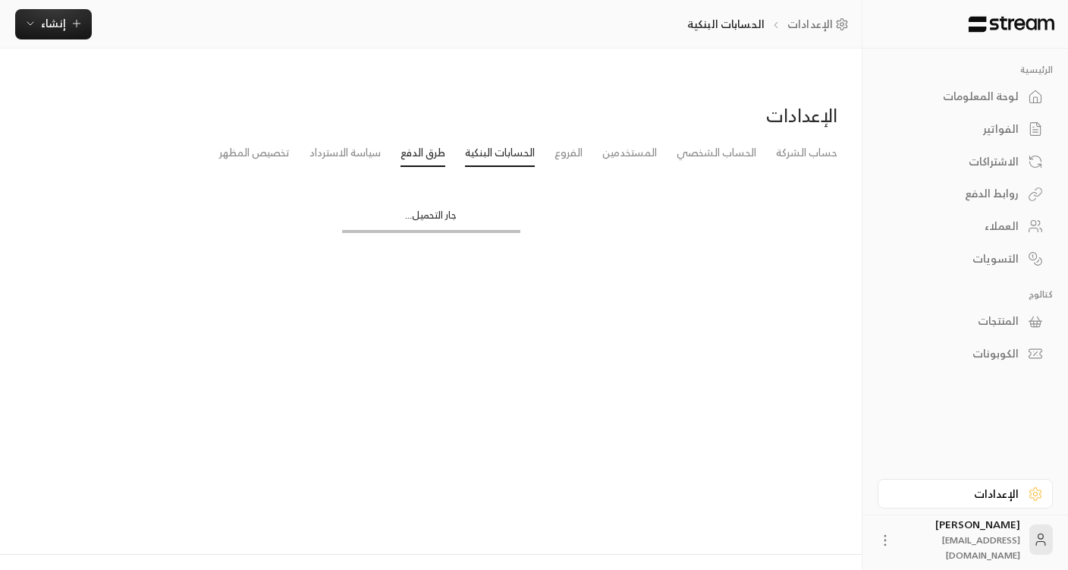
click at [418, 140] on link "طرق الدفع" at bounding box center [422, 153] width 45 height 27
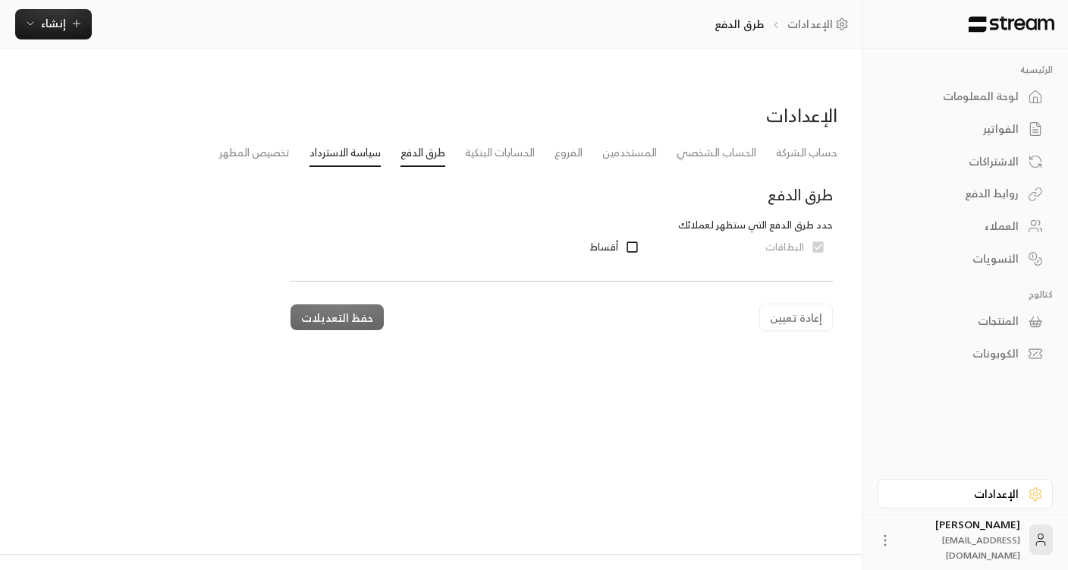
click at [317, 140] on link "سياسة الاسترداد" at bounding box center [344, 153] width 71 height 27
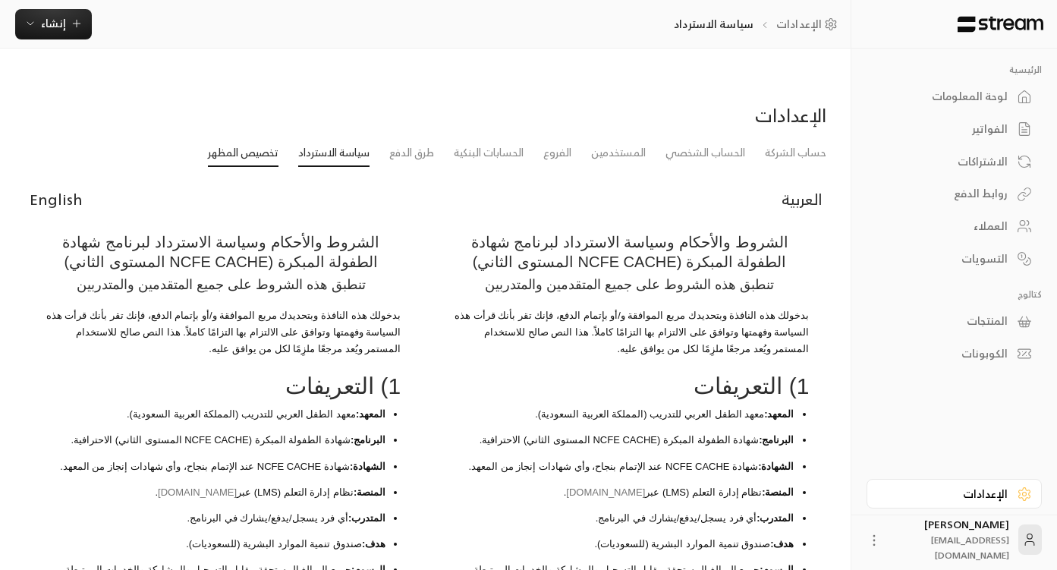
click at [254, 140] on link "تخصيص المظهر" at bounding box center [243, 153] width 71 height 27
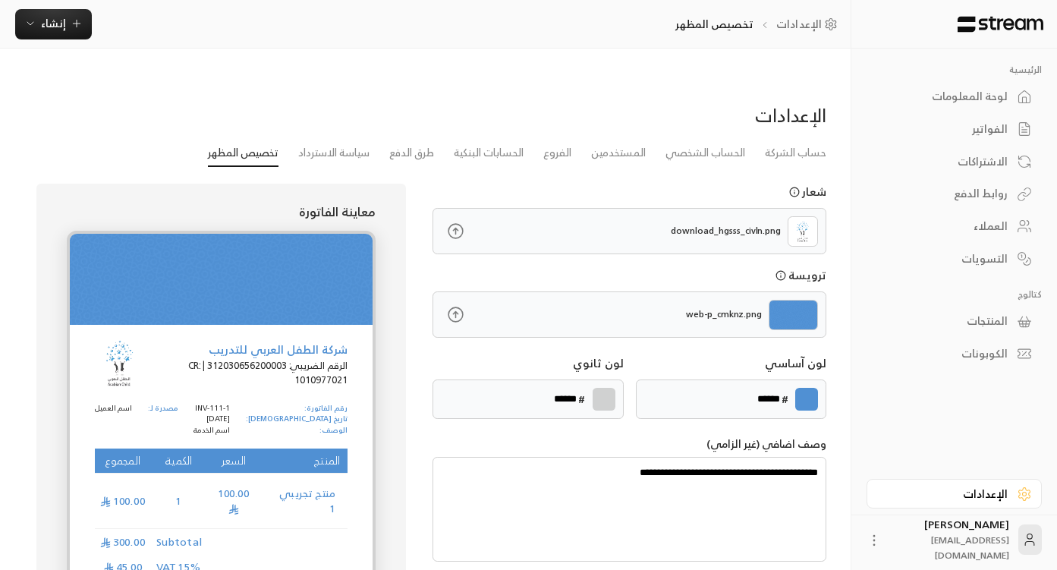
click at [912, 99] on div "لوحة المعلومات" at bounding box center [946, 96] width 122 height 15
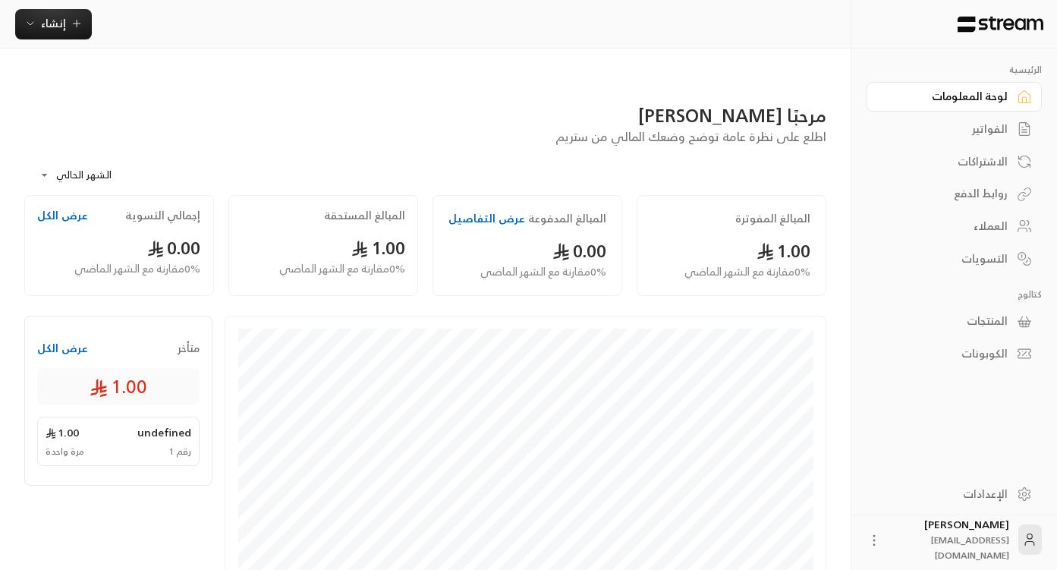
click at [912, 224] on div "العملاء" at bounding box center [946, 225] width 122 height 15
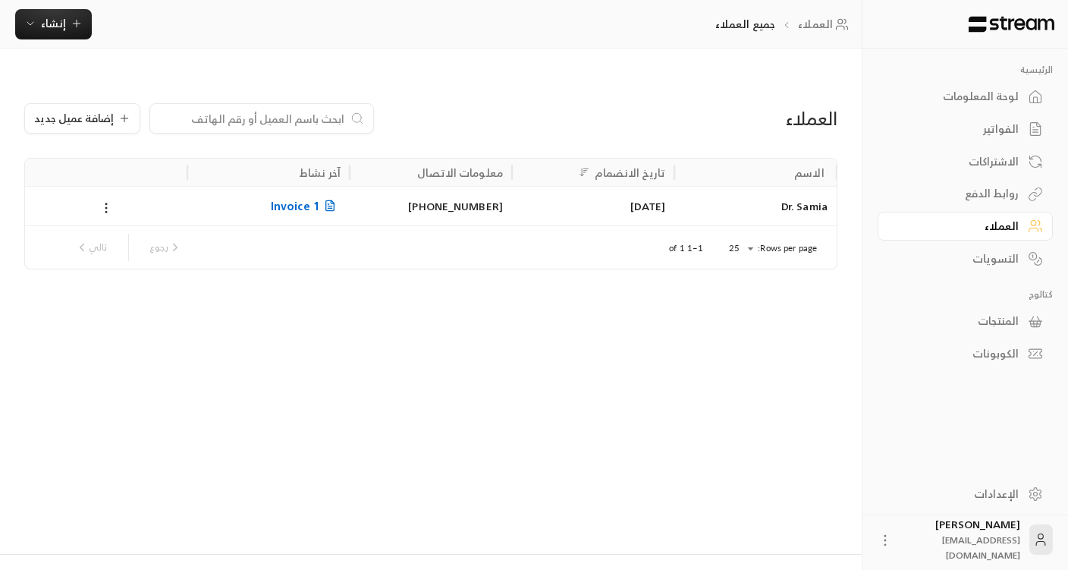
click at [912, 262] on div "التسويات" at bounding box center [958, 258] width 122 height 15
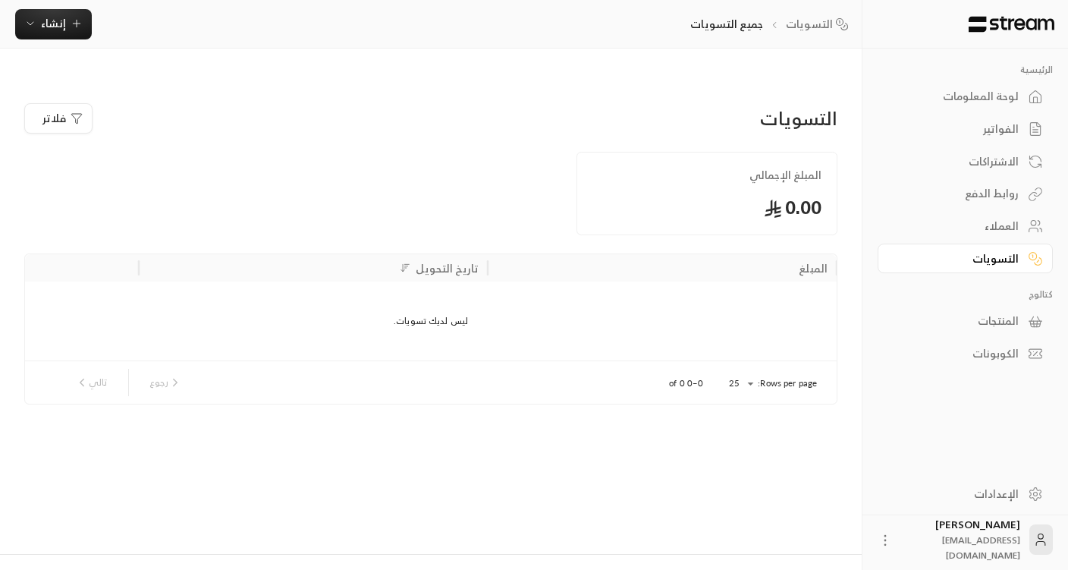
click at [912, 316] on div "المنتجات" at bounding box center [958, 320] width 122 height 15
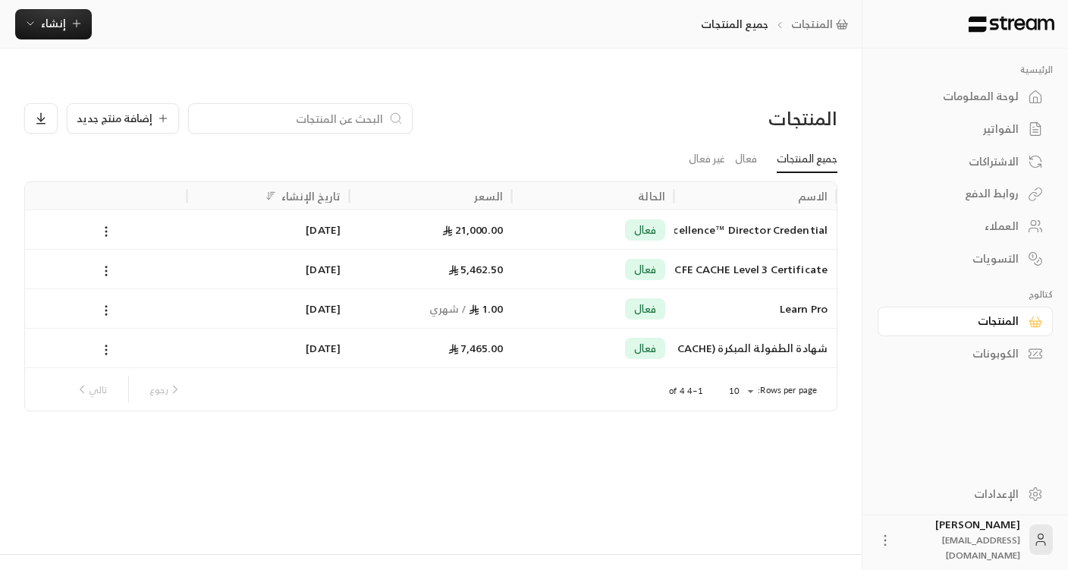
click at [912, 251] on div "التسويات" at bounding box center [958, 258] width 122 height 15
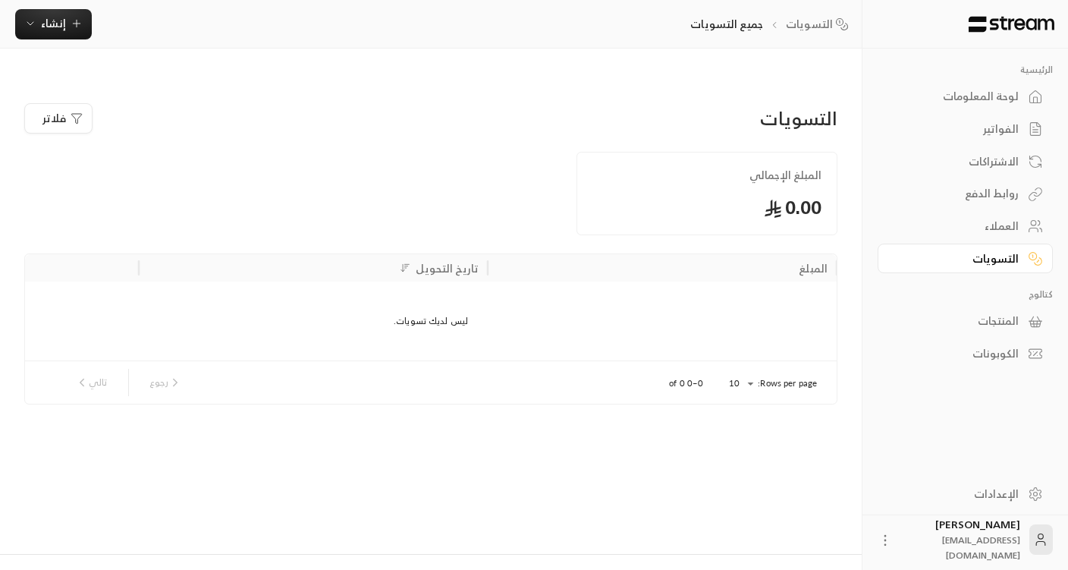
click at [912, 223] on div "العملاء" at bounding box center [958, 225] width 122 height 15
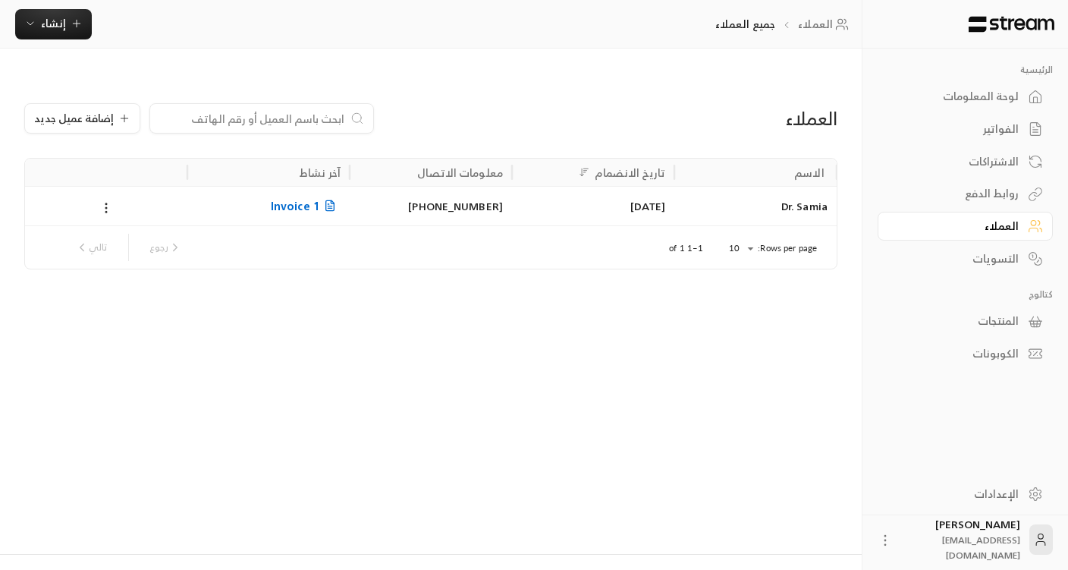
click at [847, 79] on div "العملاء إضافة عميل جديد الاسم تاريخ الانضمام معلومات الاتصال آخر نشاط Dr. Samia…" at bounding box center [431, 316] width 862 height 474
click at [803, 106] on div "العملاء" at bounding box center [706, 118] width 261 height 24
click at [749, 106] on div "العملاء" at bounding box center [706, 118] width 261 height 24
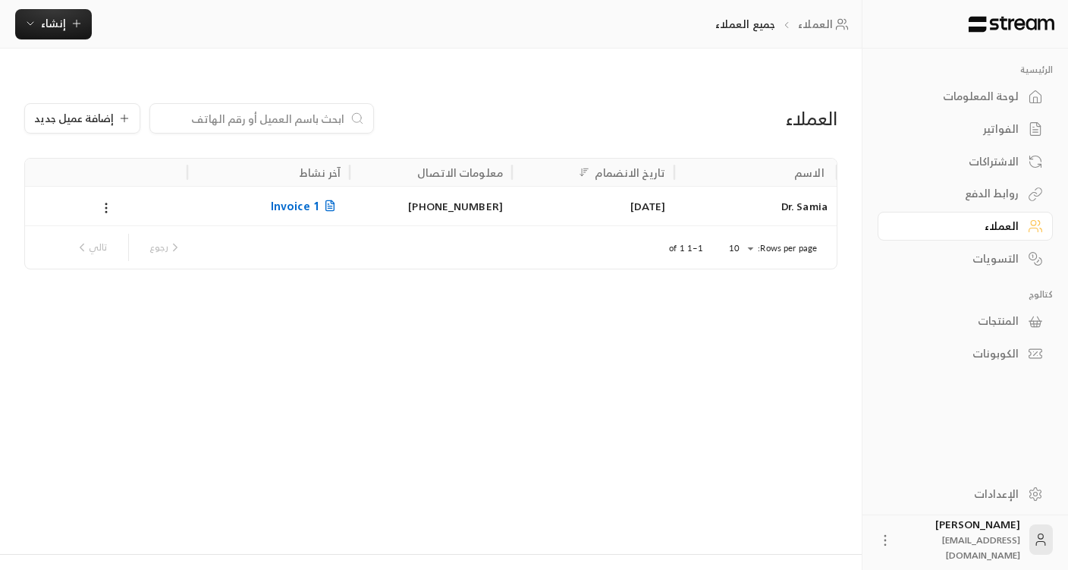
click at [796, 106] on div "العملاء" at bounding box center [706, 118] width 261 height 24
click at [739, 106] on div "العملاء" at bounding box center [706, 118] width 261 height 24
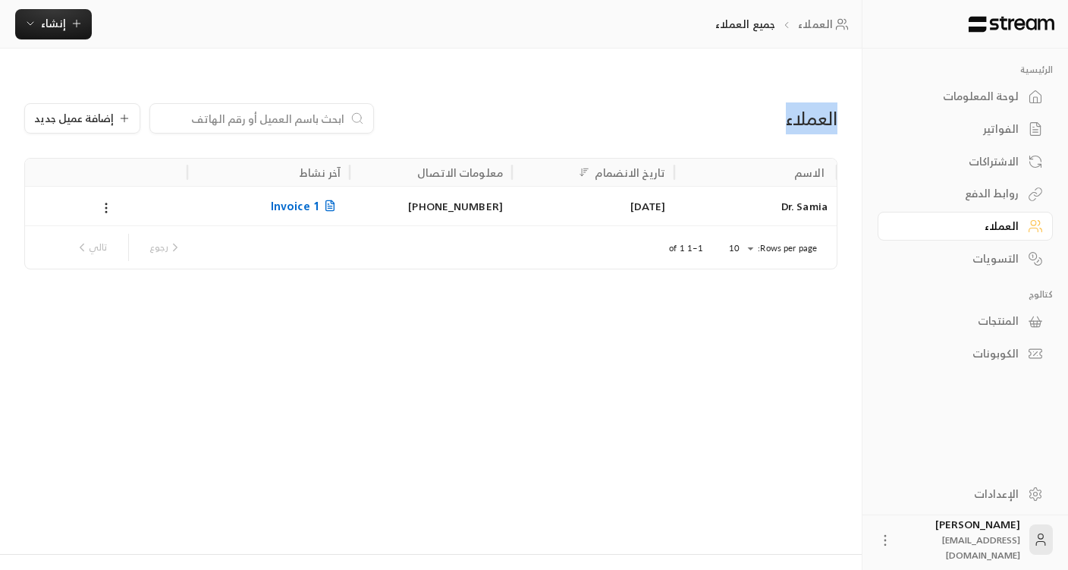
click at [739, 106] on div "العملاء" at bounding box center [706, 118] width 261 height 24
click at [796, 106] on div "العملاء" at bounding box center [706, 118] width 261 height 24
